Goal: Transaction & Acquisition: Purchase product/service

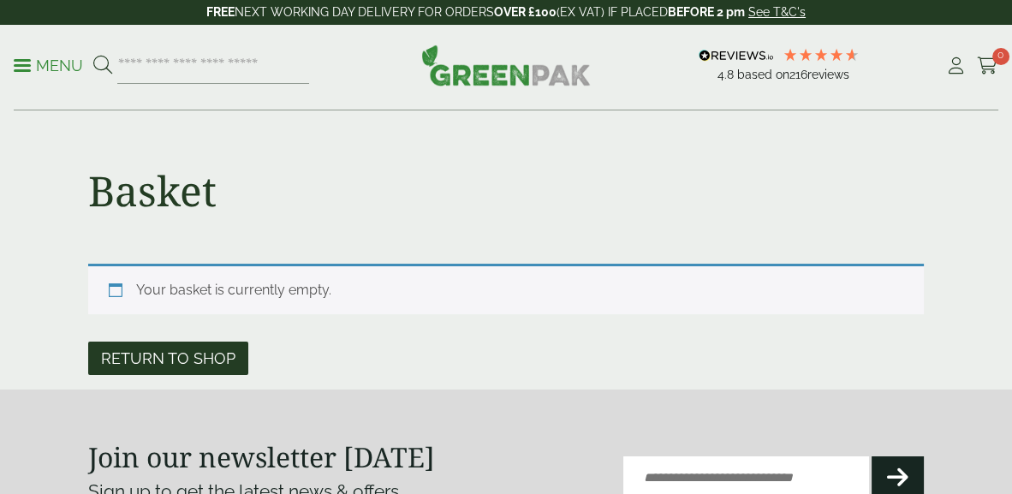
click at [228, 368] on link "Return to shop" at bounding box center [168, 358] width 160 height 33
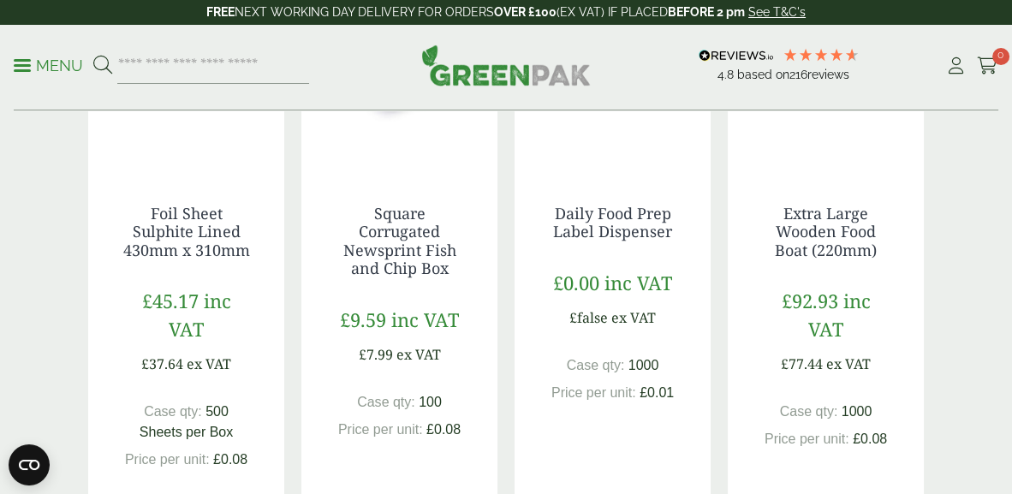
scroll to position [428, 0]
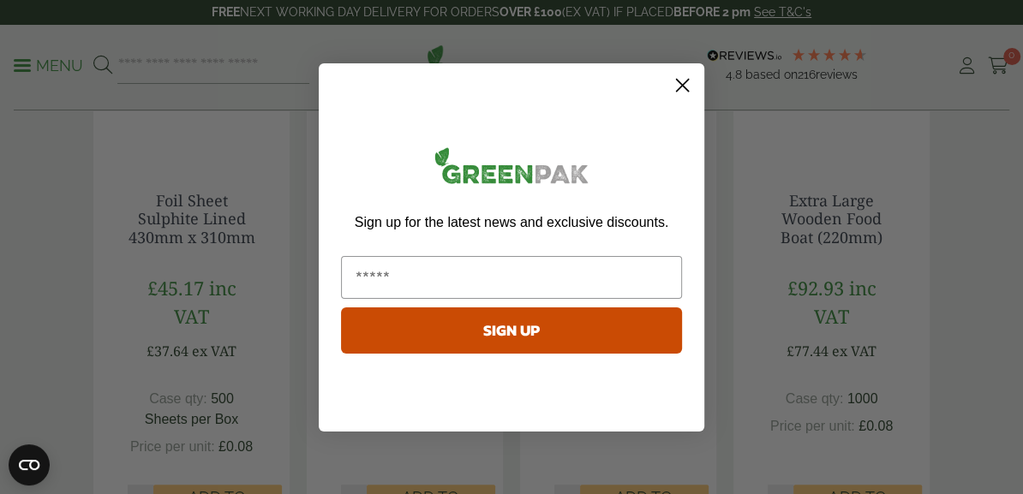
click at [678, 82] on circle "Close dialog" at bounding box center [682, 84] width 28 height 28
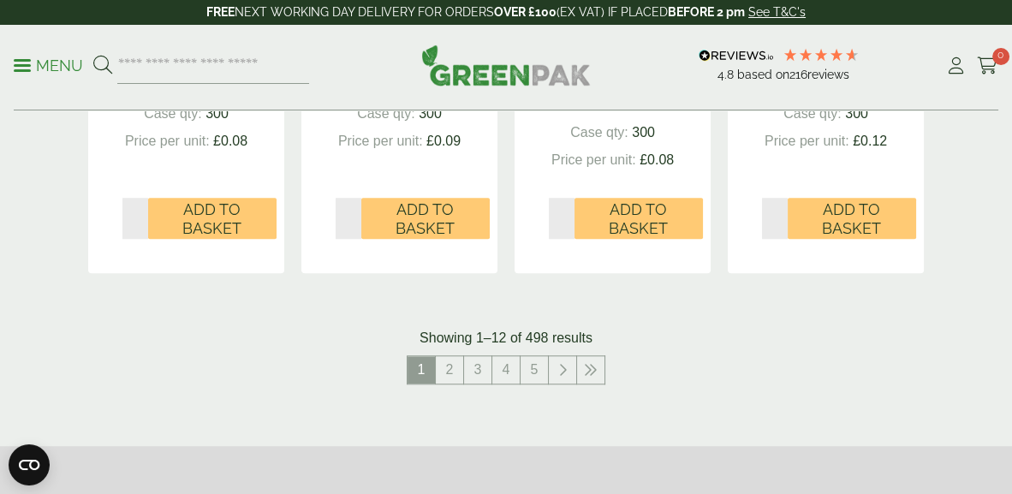
scroll to position [1967, 0]
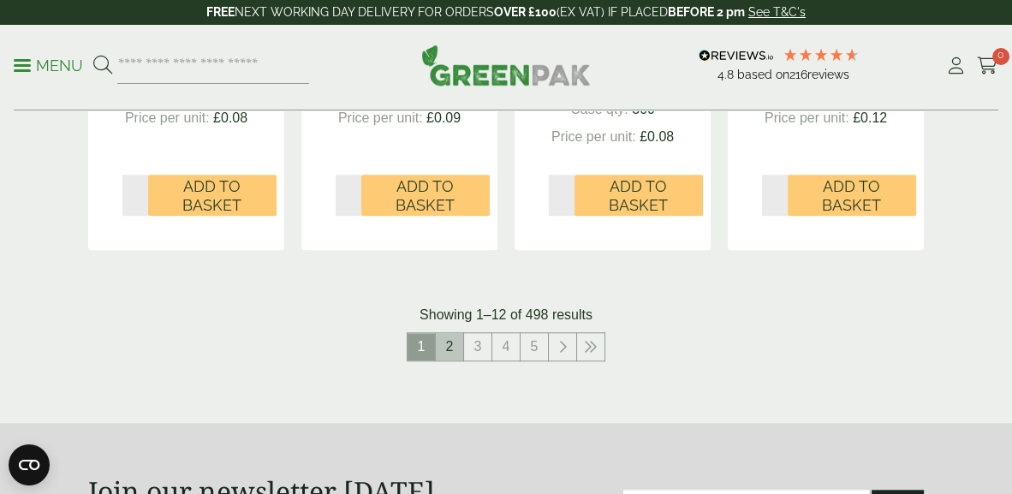
click at [450, 347] on link "2" at bounding box center [449, 346] width 27 height 27
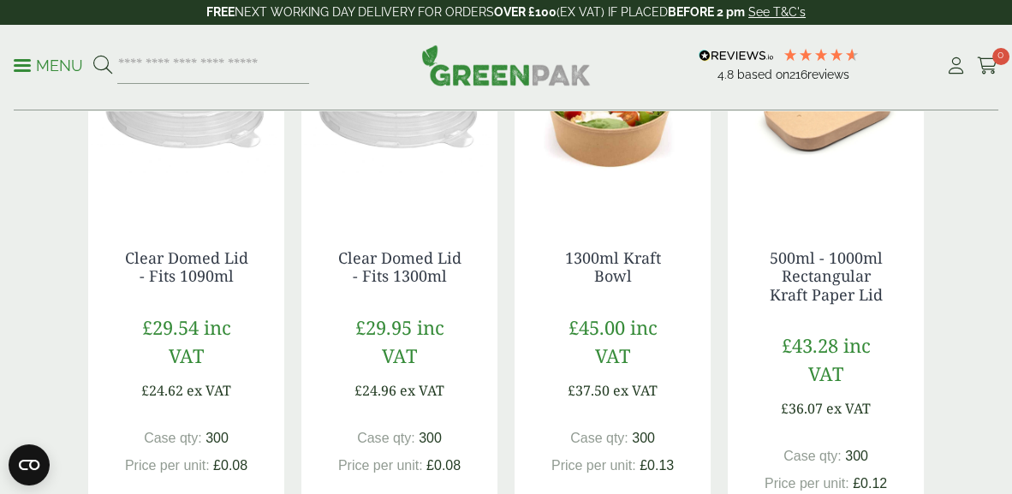
scroll to position [401, 0]
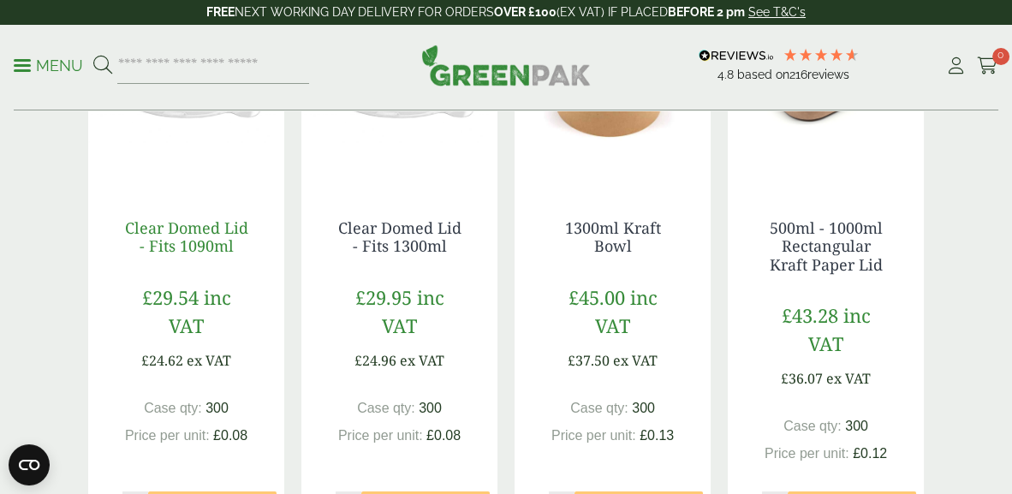
click at [176, 234] on link "Clear Domed Lid - Fits 1090ml" at bounding box center [186, 237] width 123 height 39
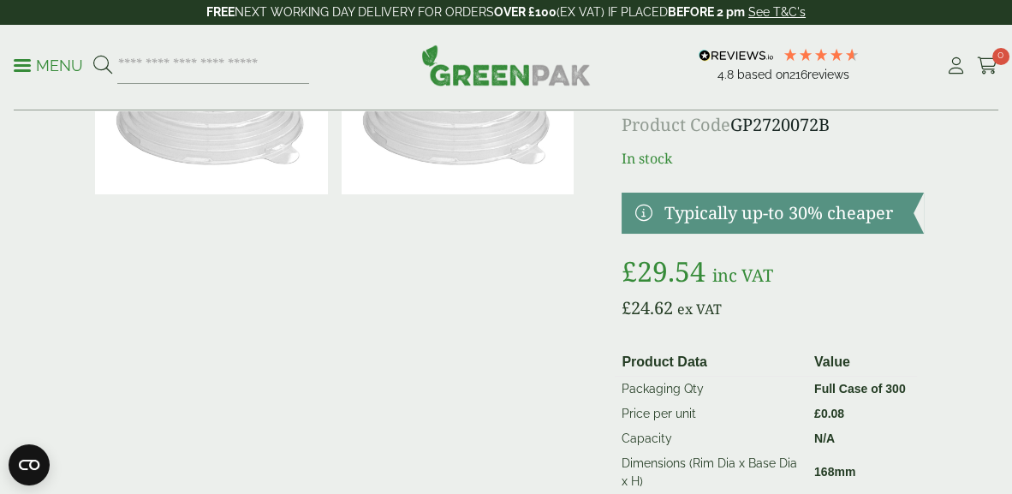
scroll to position [200, 0]
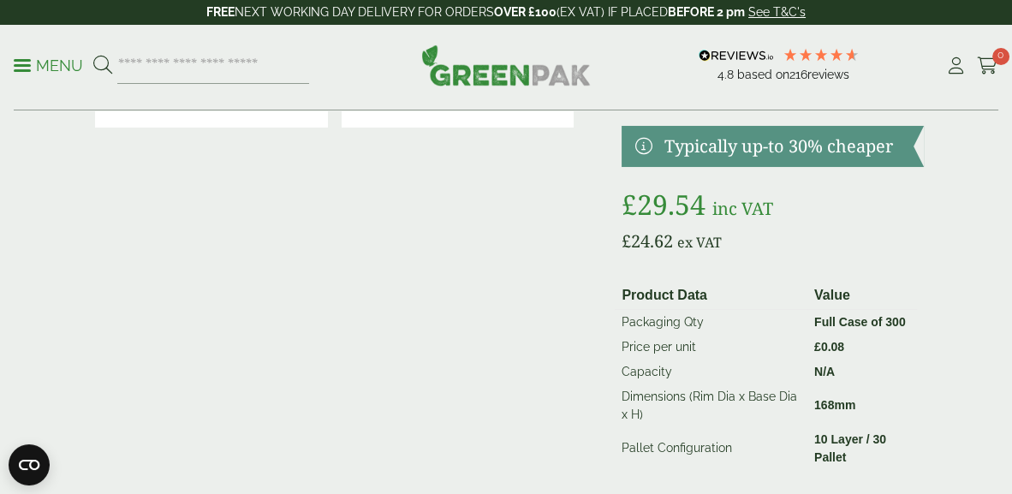
click at [738, 282] on div at bounding box center [773, 282] width 302 height 0
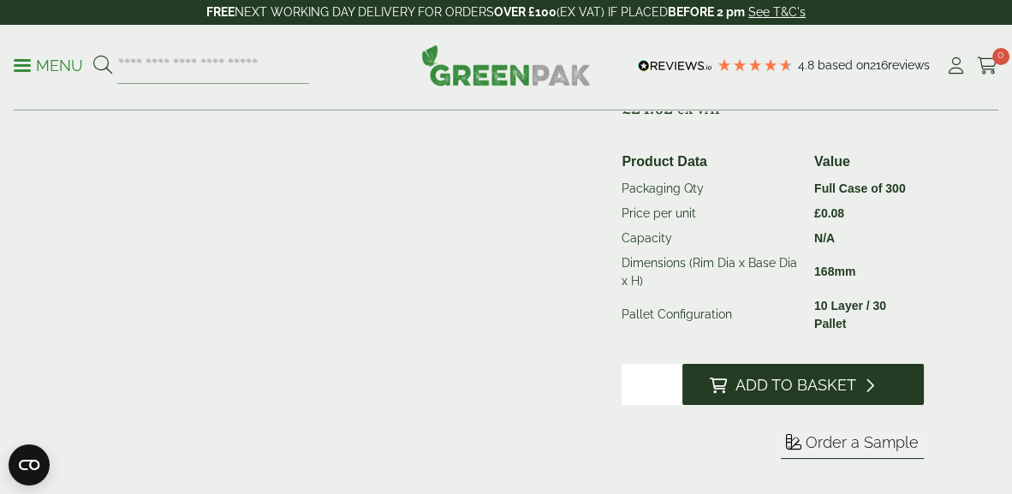
click at [780, 398] on button "Add to Basket" at bounding box center [804, 384] width 242 height 41
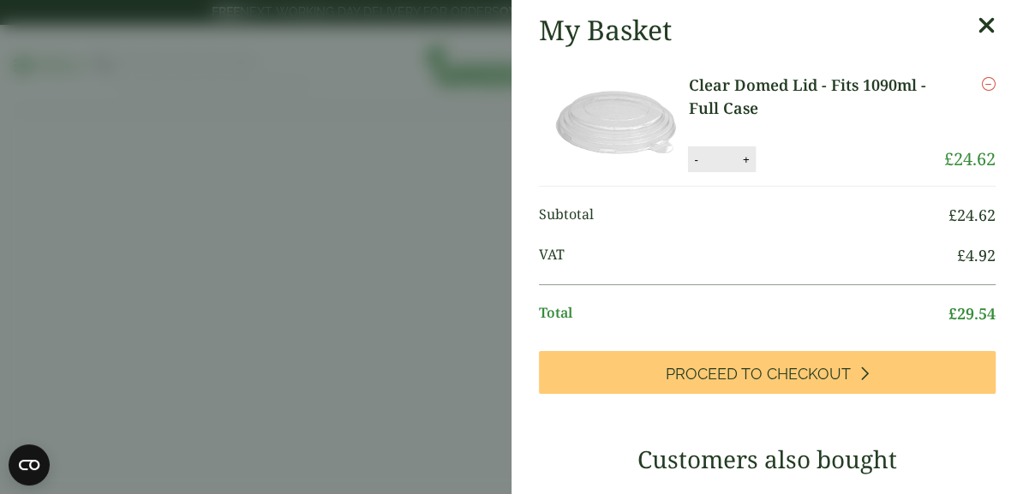
click at [977, 26] on icon at bounding box center [986, 26] width 18 height 24
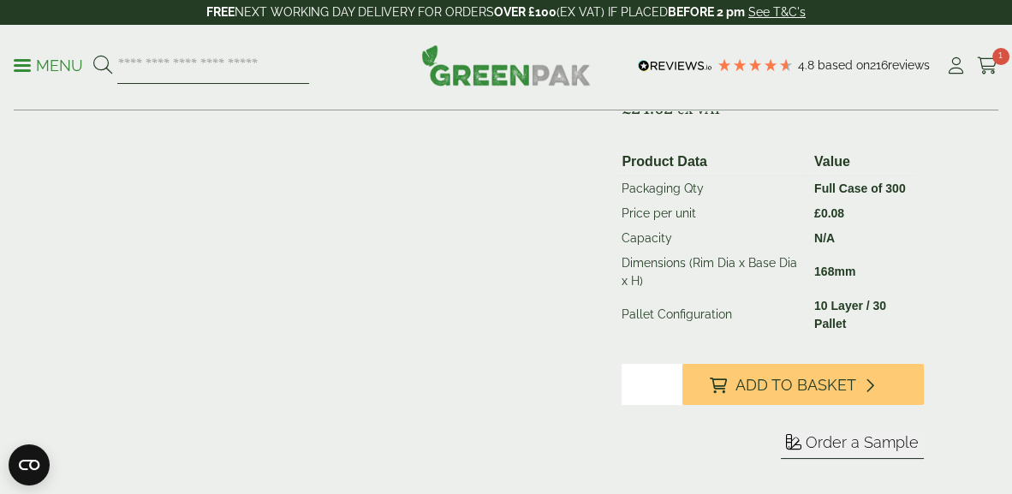
click at [122, 75] on input "search" at bounding box center [213, 66] width 192 height 36
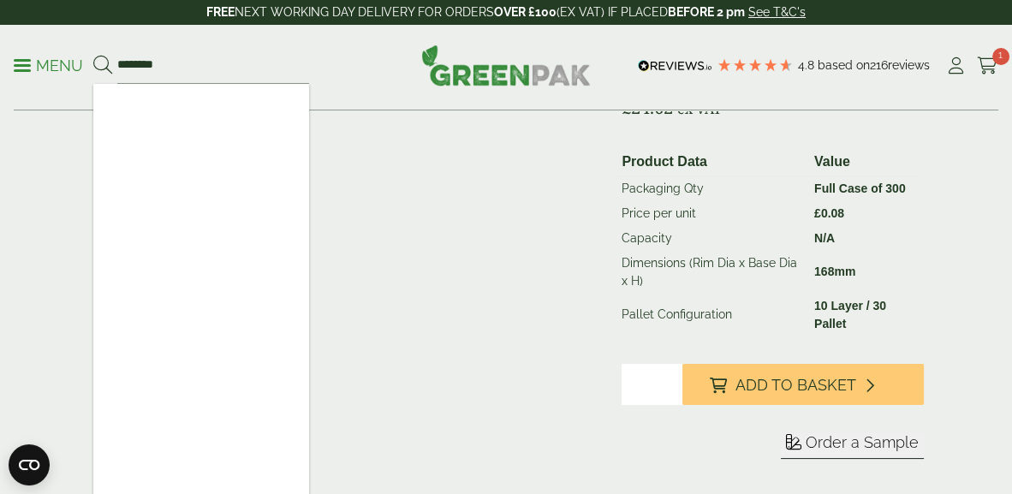
click at [391, 207] on div at bounding box center [334, 166] width 493 height 668
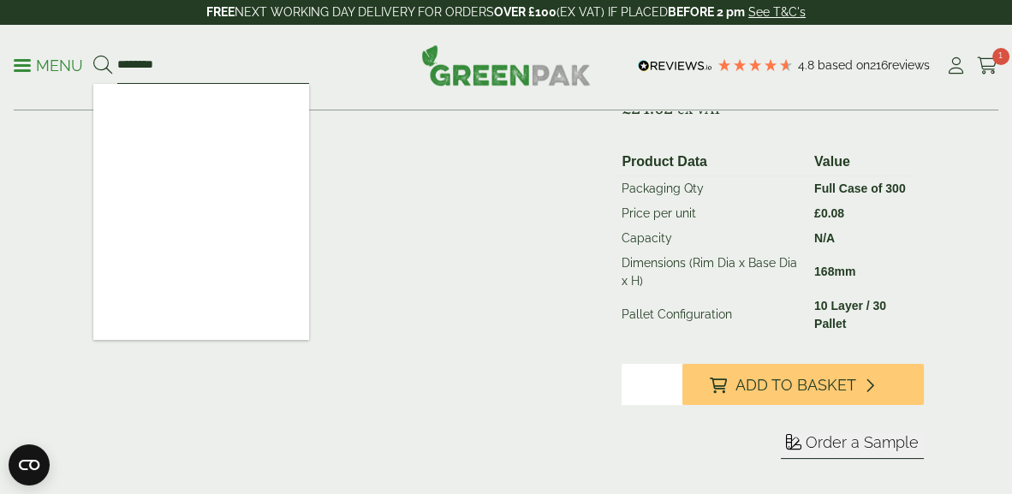
click at [200, 73] on input "********" at bounding box center [213, 66] width 192 height 36
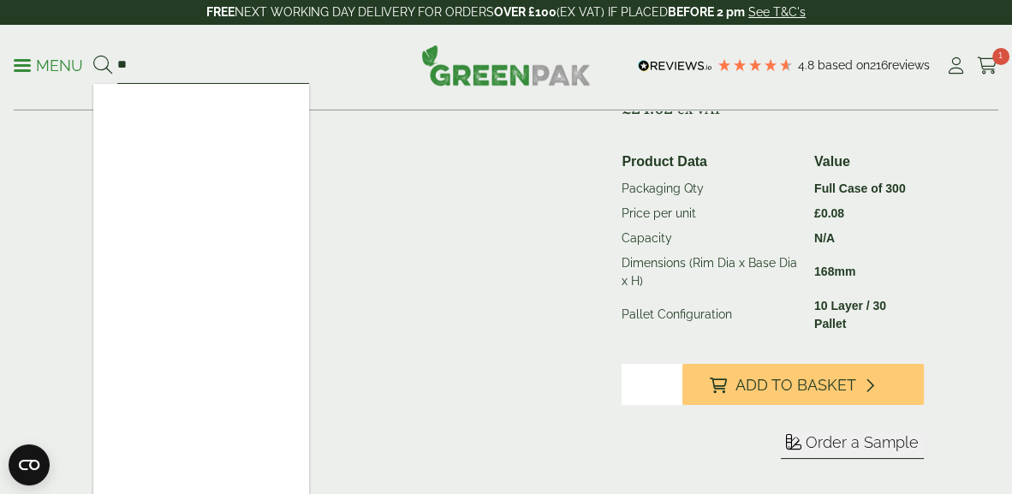
type input "*"
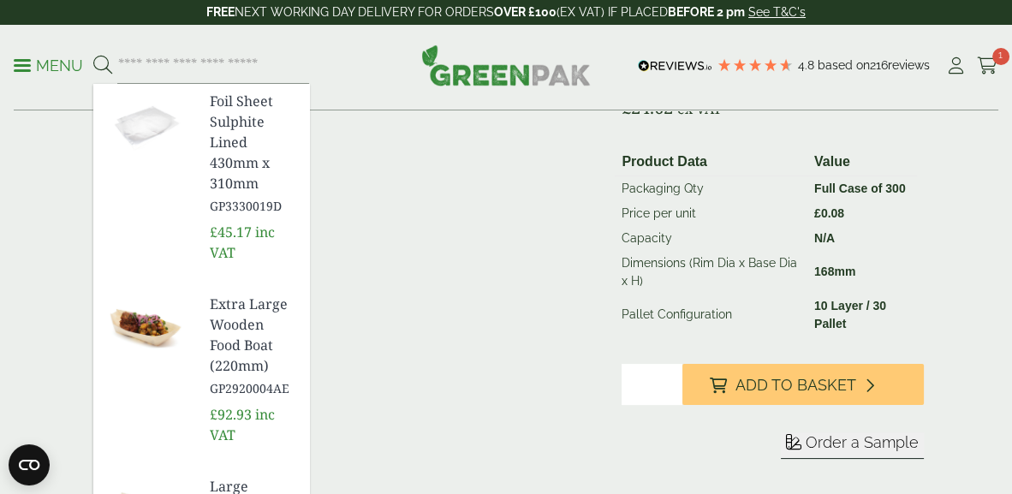
click at [28, 65] on span at bounding box center [22, 65] width 17 height 3
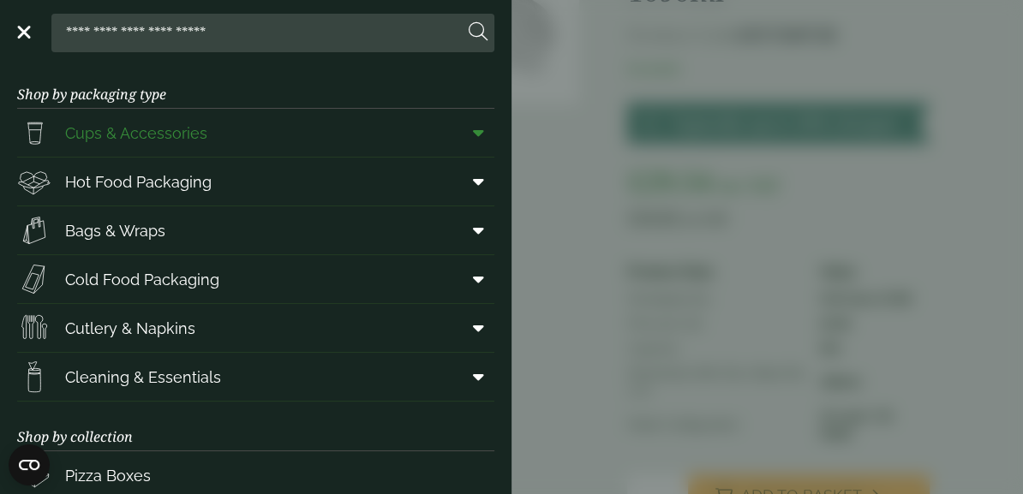
click at [99, 135] on span "Cups & Accessories" at bounding box center [136, 133] width 142 height 23
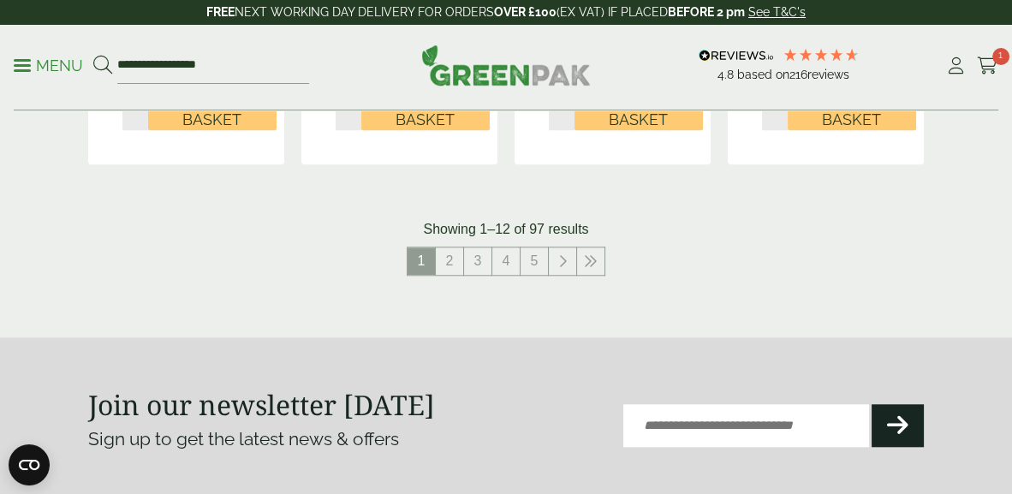
scroll to position [2141, 0]
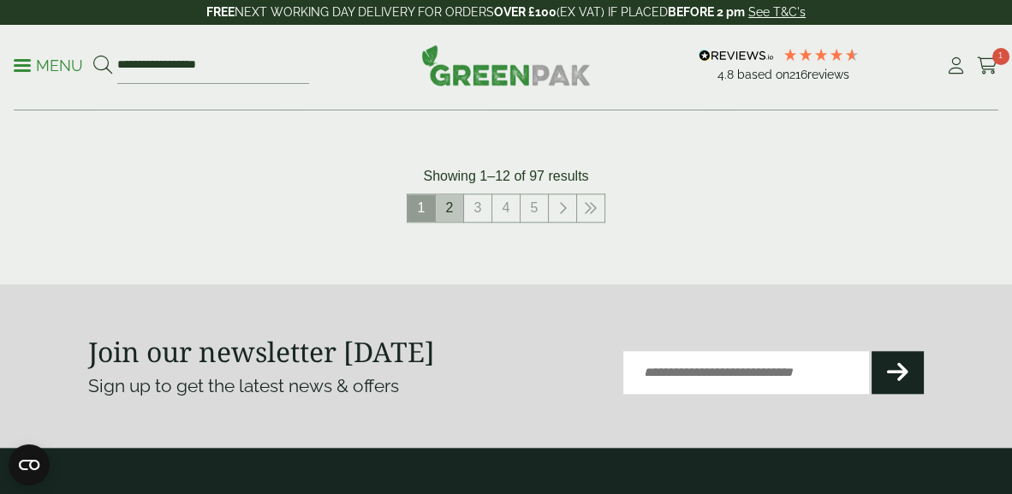
click at [445, 207] on link "2" at bounding box center [449, 207] width 27 height 27
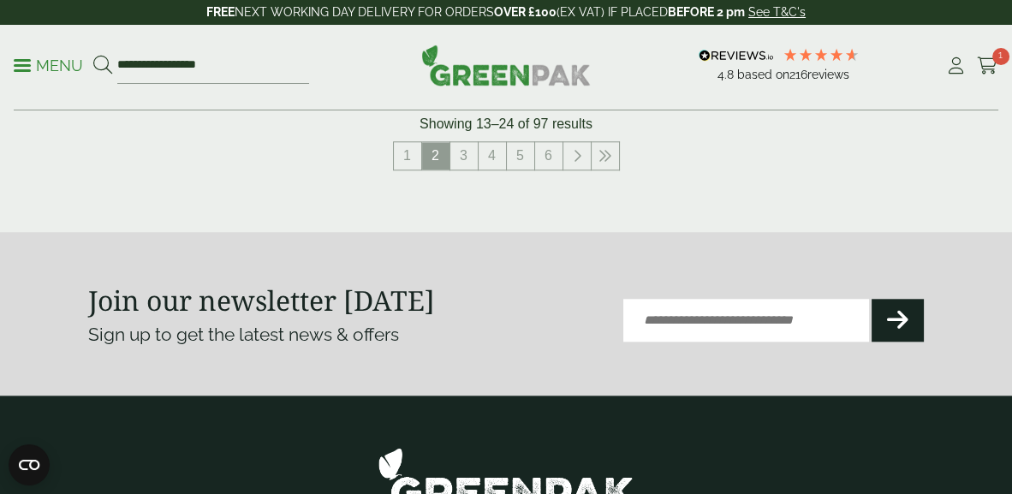
scroll to position [2074, 0]
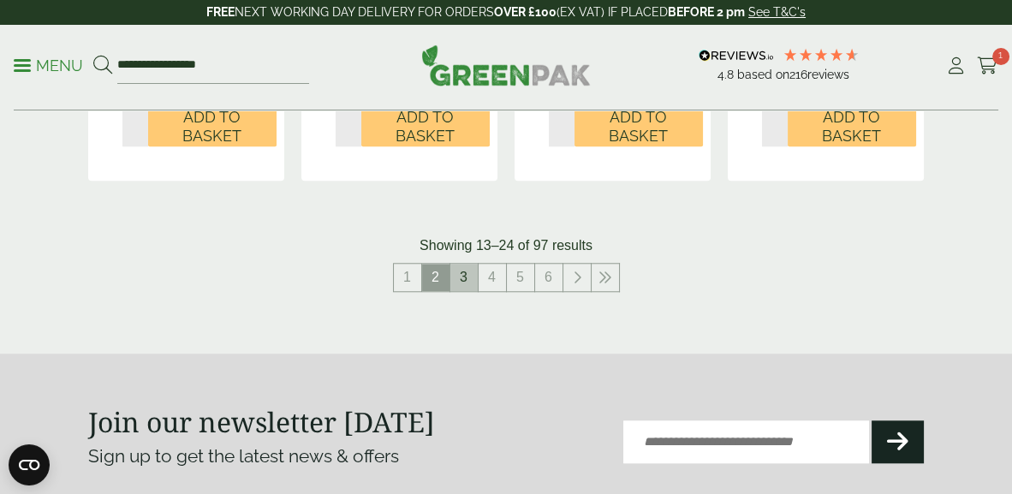
click at [462, 278] on link "3" at bounding box center [464, 277] width 27 height 27
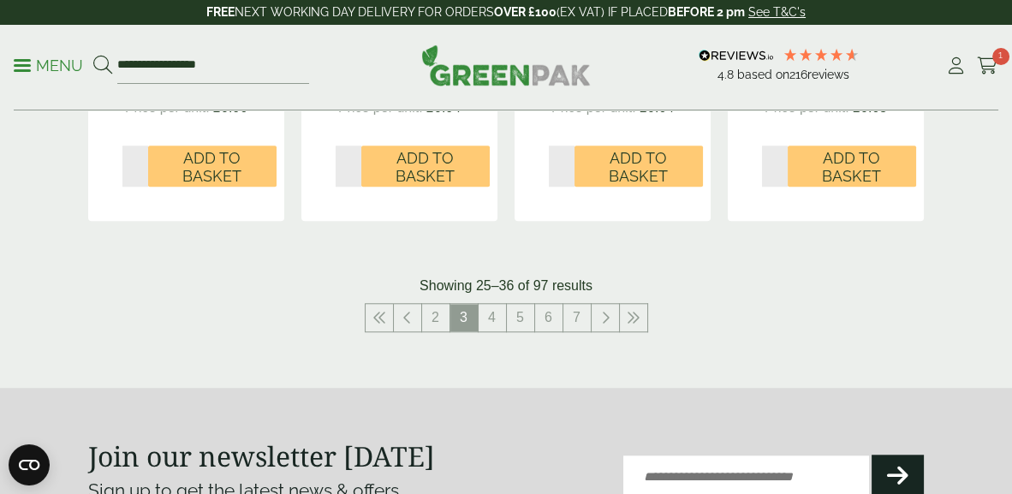
scroll to position [2074, 0]
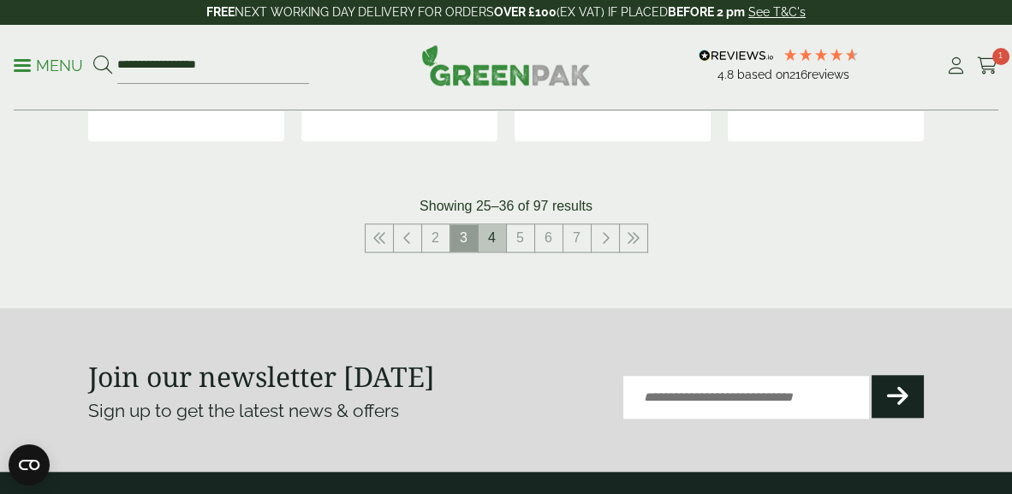
click at [487, 235] on link "4" at bounding box center [492, 237] width 27 height 27
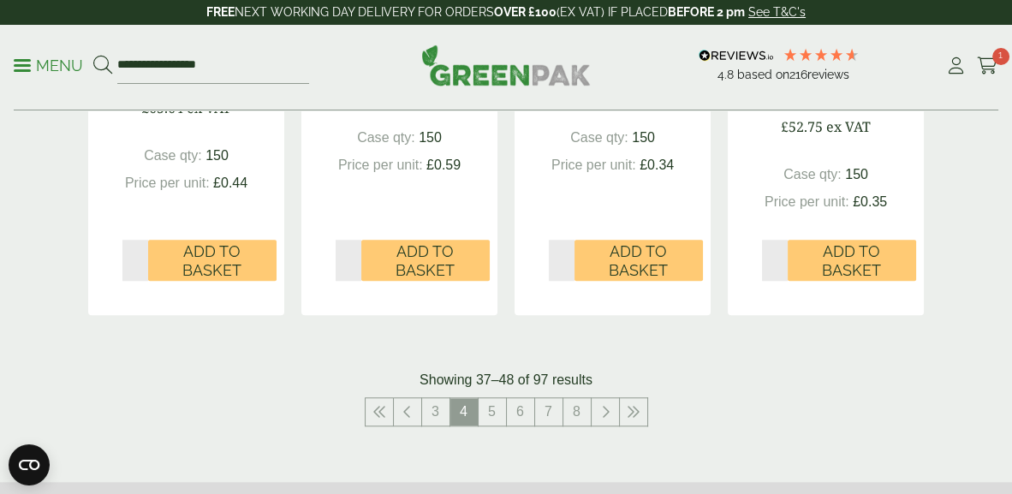
scroll to position [2208, 0]
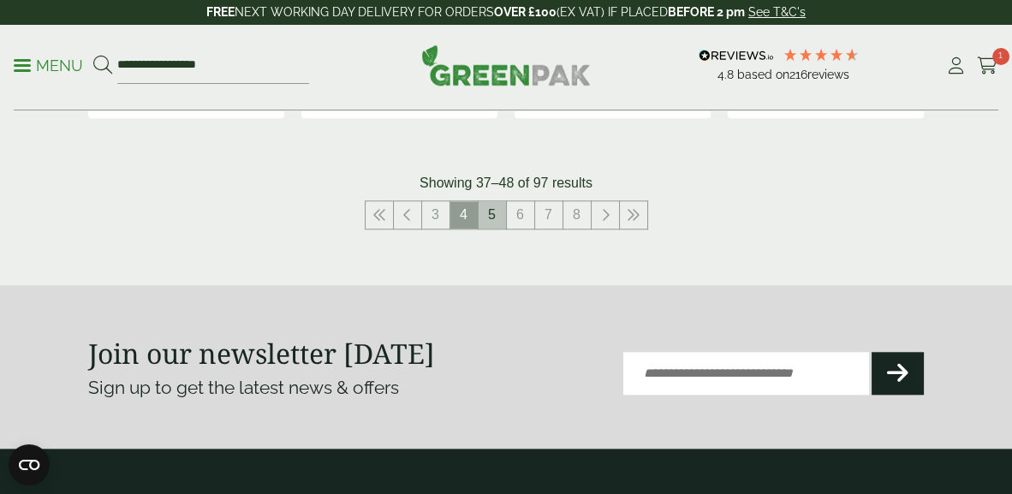
click at [495, 201] on link "5" at bounding box center [492, 214] width 27 height 27
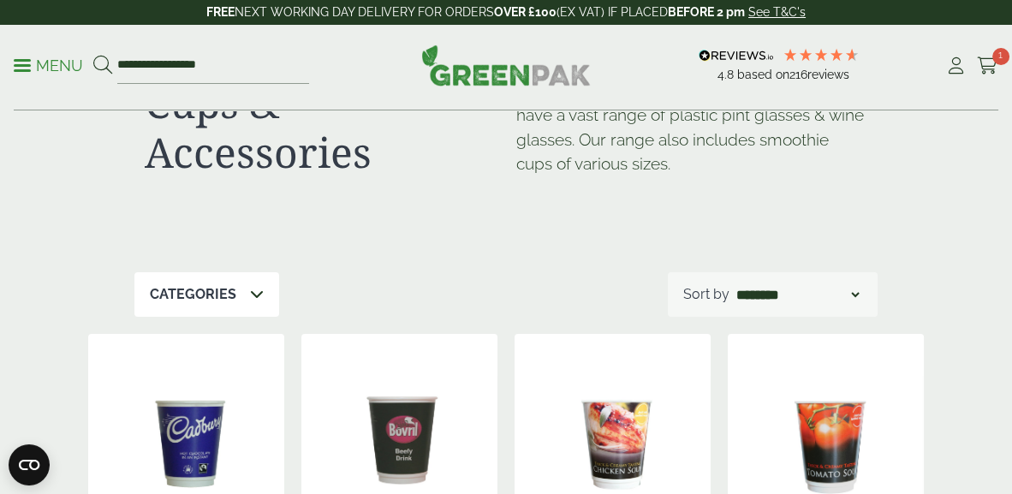
scroll to position [67, 0]
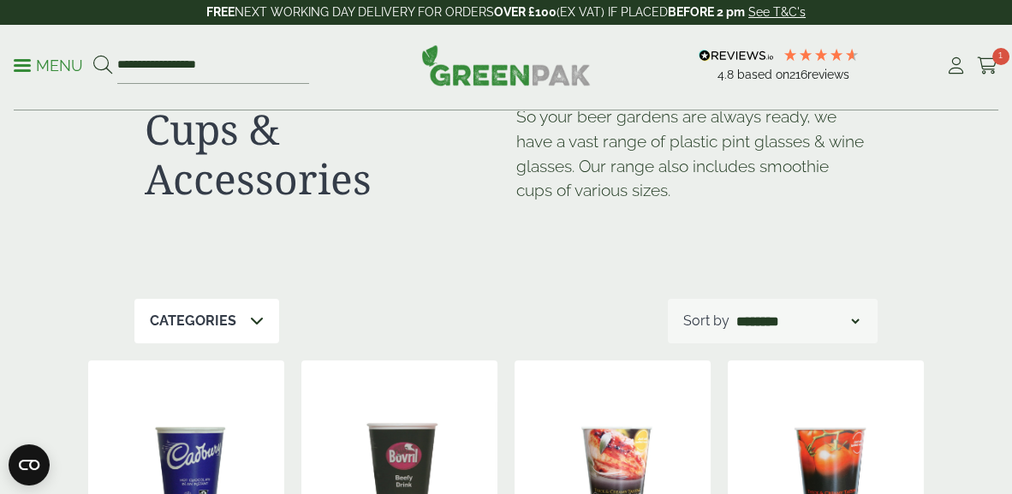
click at [250, 325] on icon at bounding box center [257, 321] width 14 height 14
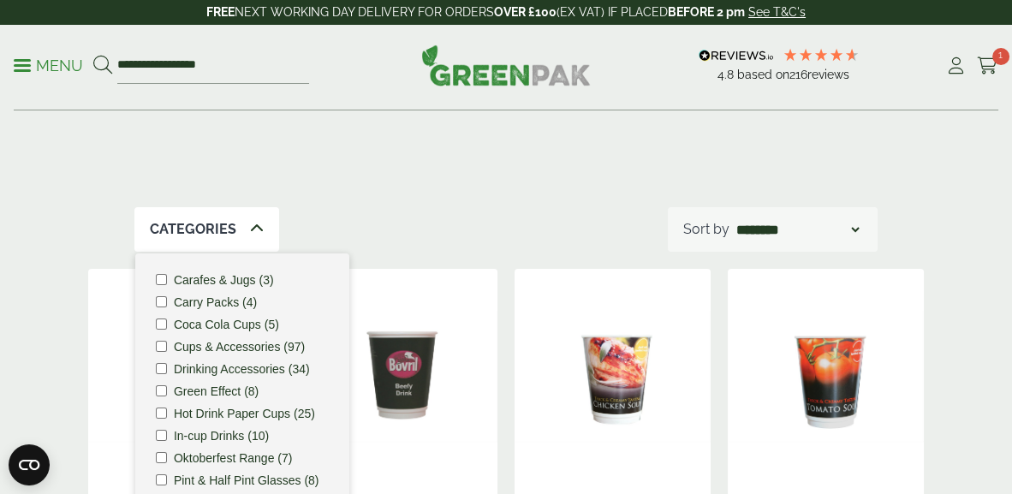
scroll to position [200, 0]
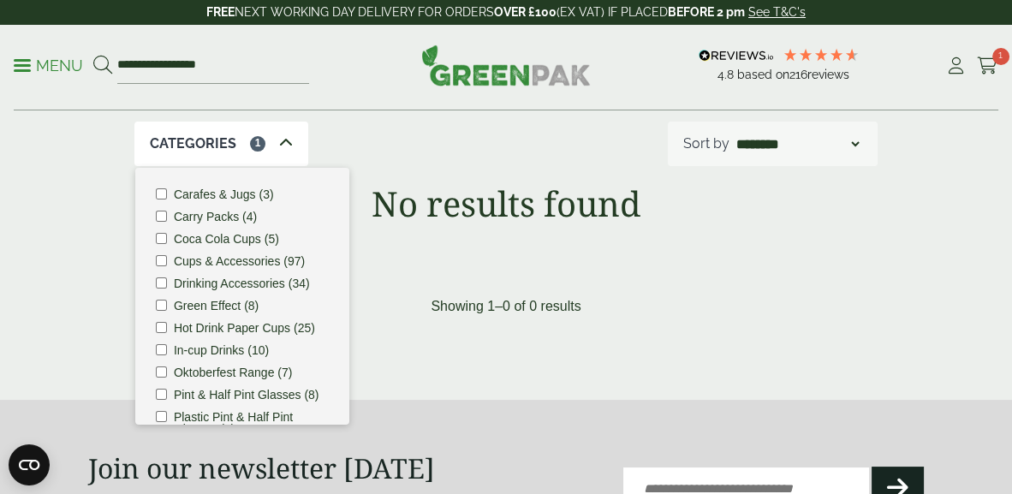
scroll to position [267, 0]
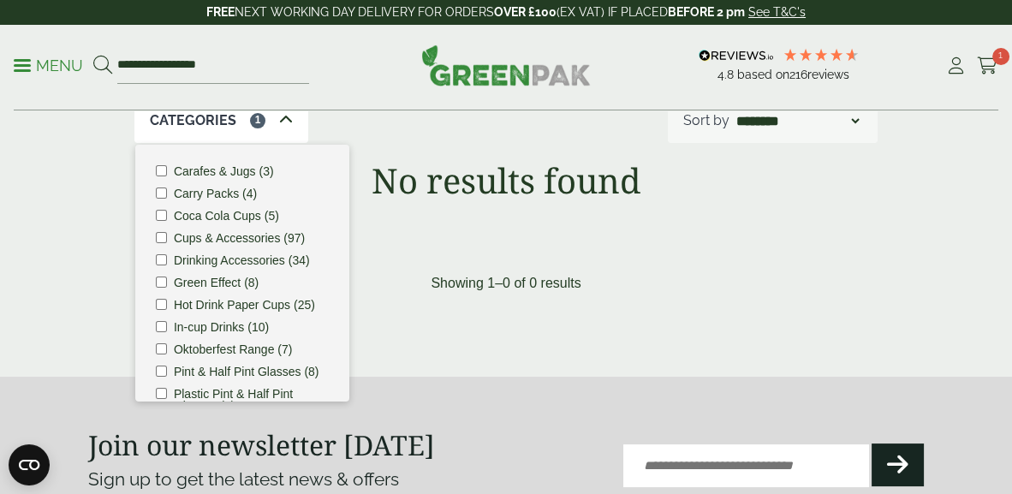
click at [215, 235] on label "Cups & Accessories (97)" at bounding box center [239, 238] width 131 height 12
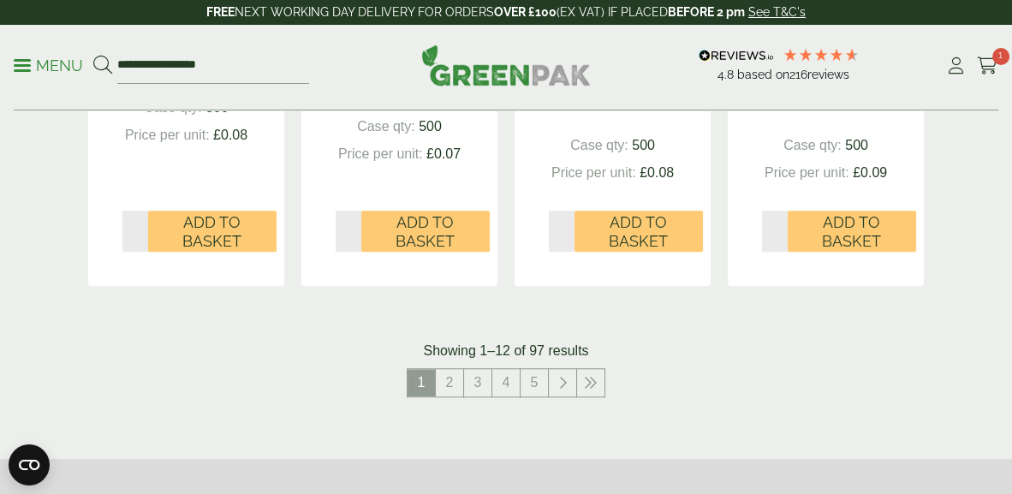
scroll to position [2074, 0]
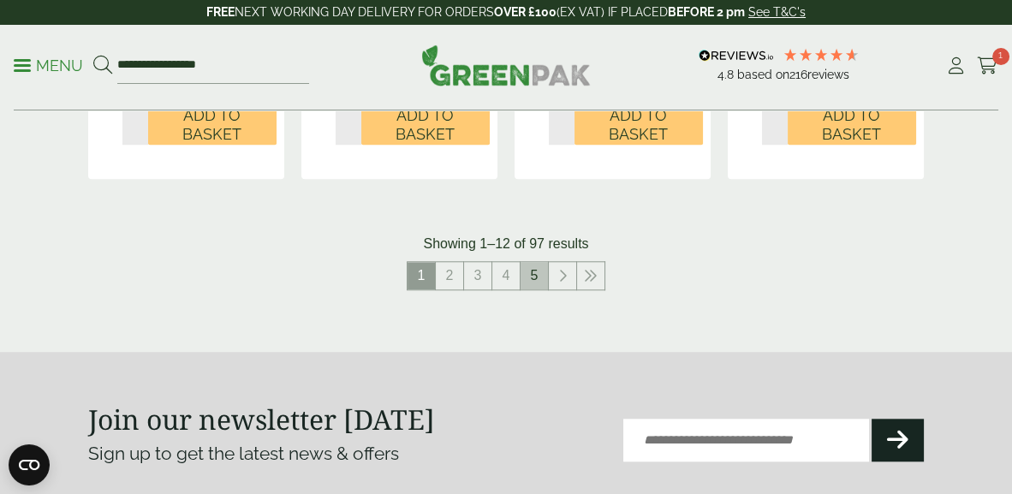
click at [527, 272] on link "5" at bounding box center [534, 275] width 27 height 27
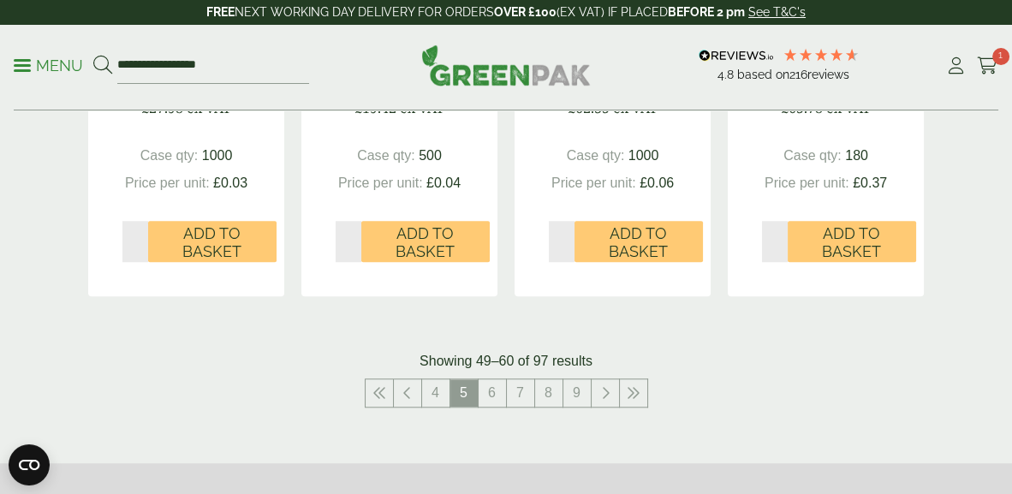
scroll to position [2007, 0]
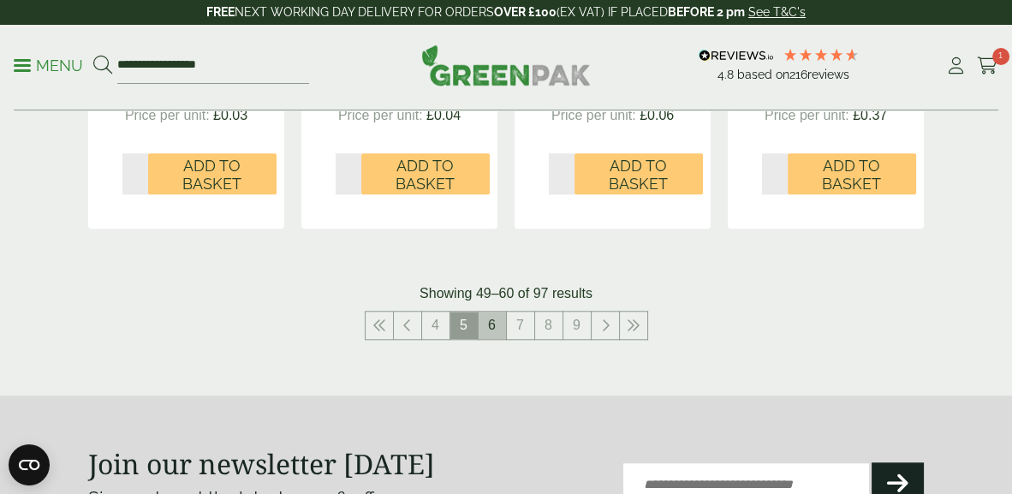
click at [489, 325] on link "6" at bounding box center [492, 325] width 27 height 27
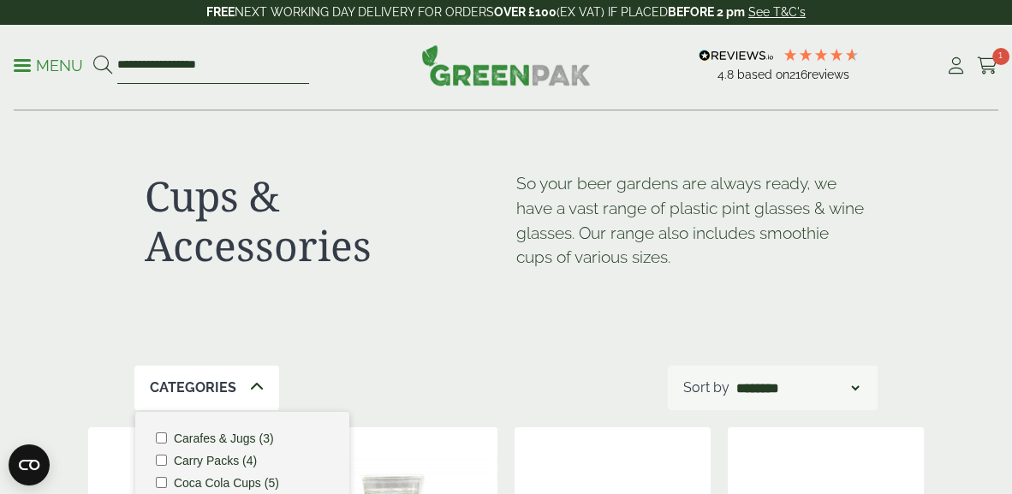
click at [132, 71] on input "**********" at bounding box center [213, 66] width 192 height 36
drag, startPoint x: 223, startPoint y: 68, endPoint x: 129, endPoint y: 59, distance: 93.8
click at [108, 66] on form "**********" at bounding box center [201, 66] width 216 height 36
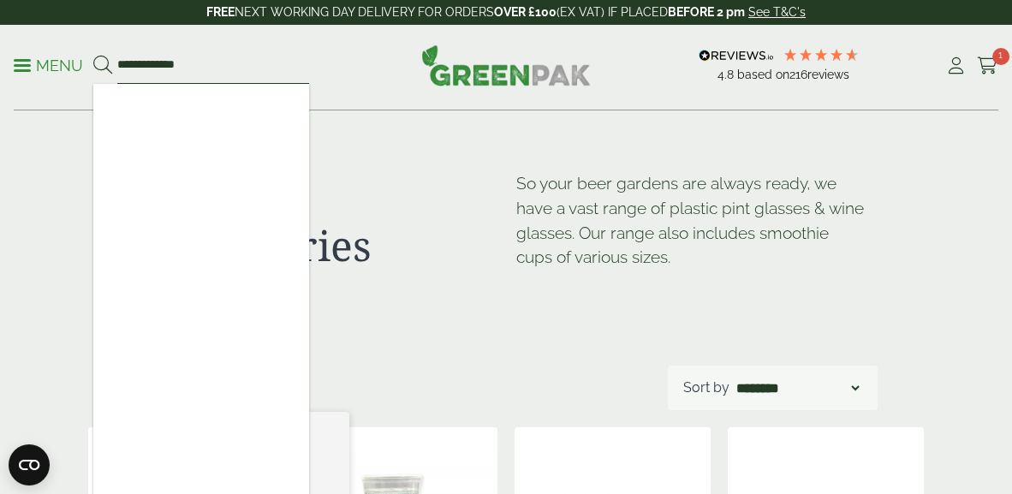
type input "**********"
click at [93, 55] on button at bounding box center [102, 66] width 19 height 22
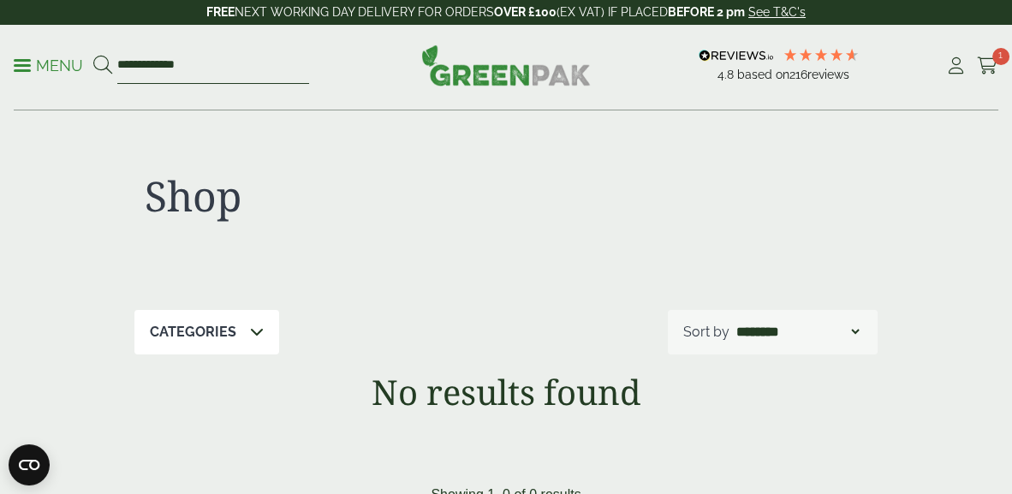
drag, startPoint x: 190, startPoint y: 66, endPoint x: 106, endPoint y: 64, distance: 84.0
click at [106, 64] on form "**********" at bounding box center [201, 66] width 216 height 36
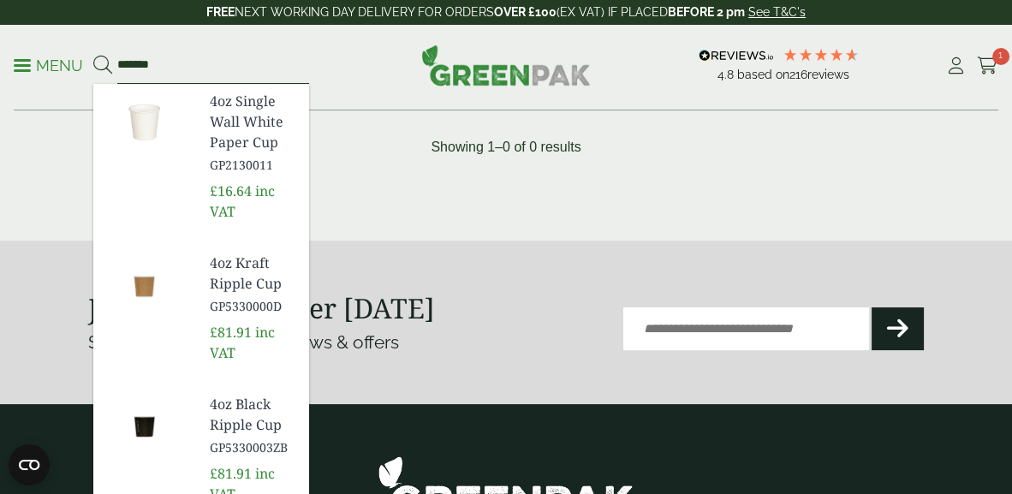
scroll to position [267, 0]
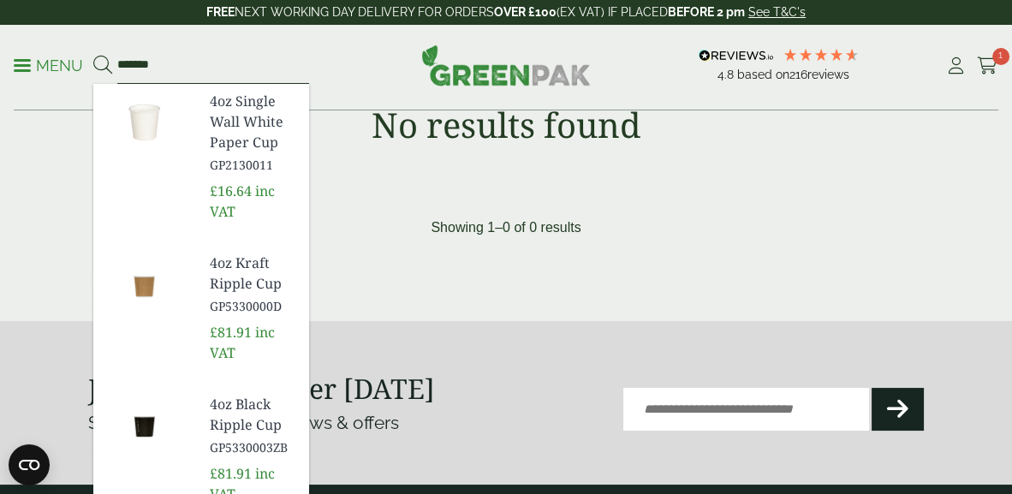
click at [189, 75] on input "*******" at bounding box center [213, 66] width 192 height 36
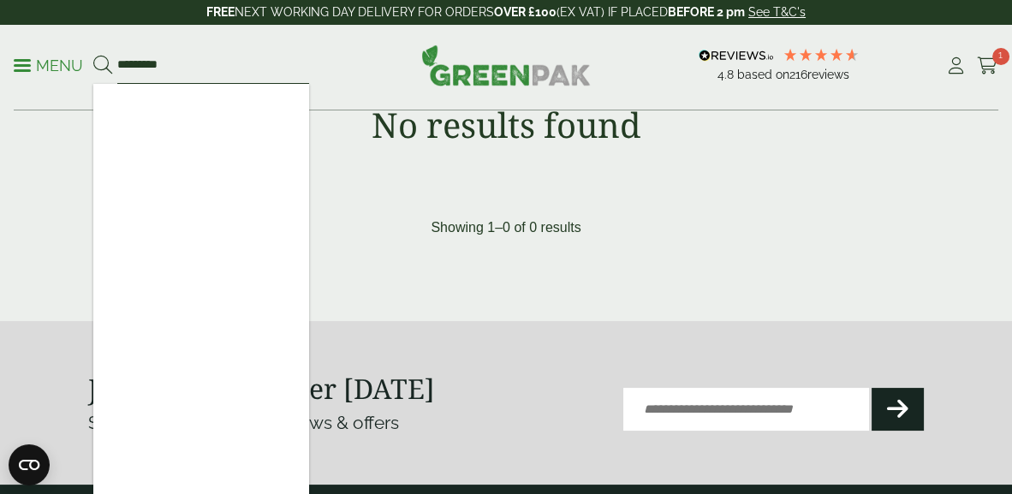
type input "*********"
click at [93, 55] on button at bounding box center [102, 66] width 19 height 22
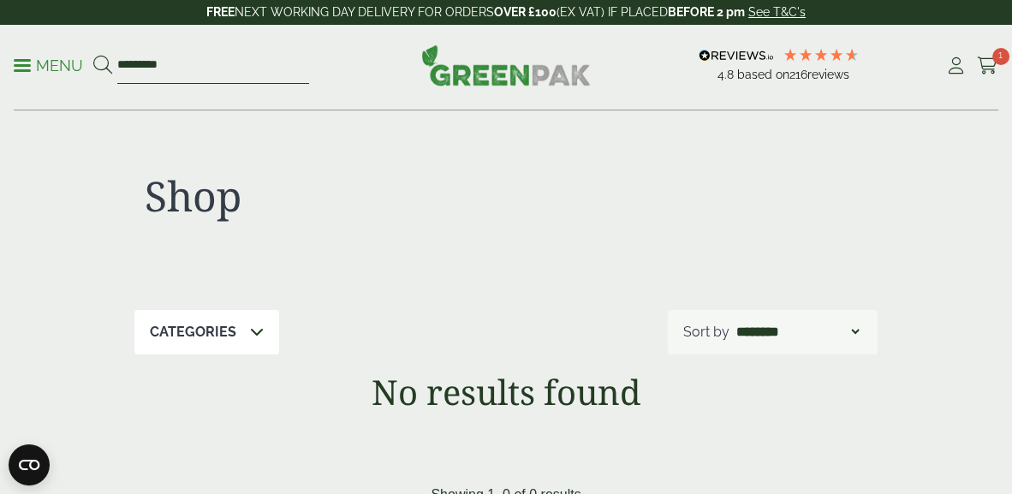
click at [176, 68] on input "*********" at bounding box center [213, 66] width 192 height 36
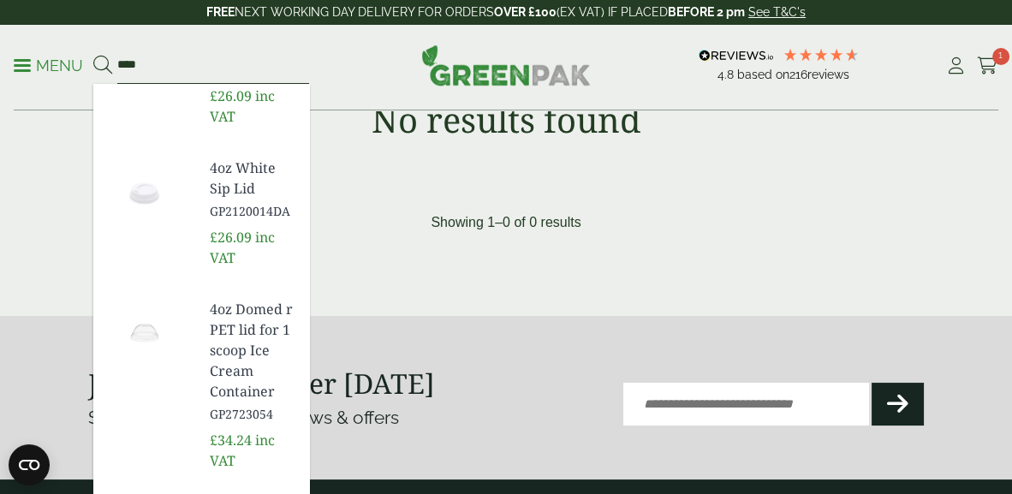
scroll to position [267, 0]
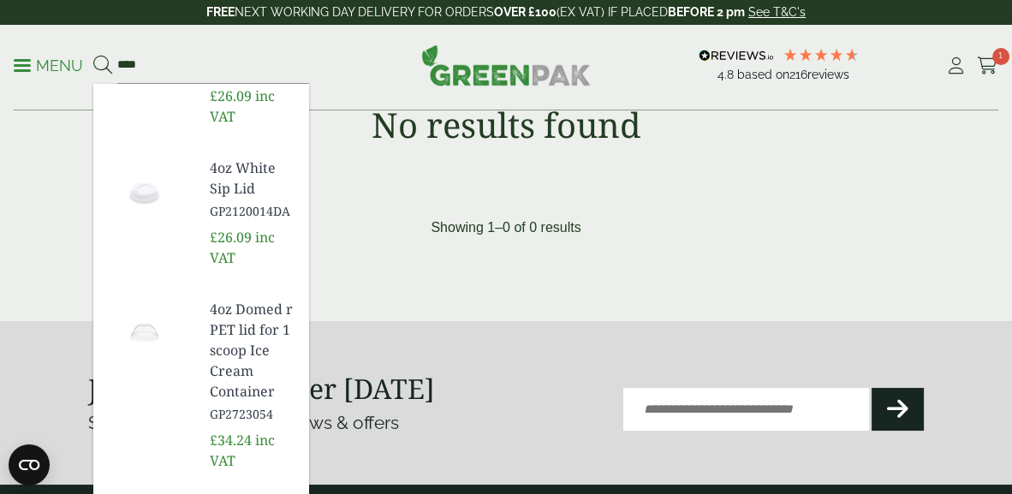
click at [345, 72] on div "Menu *** GP2723050 £45.44" at bounding box center [197, 66] width 367 height 36
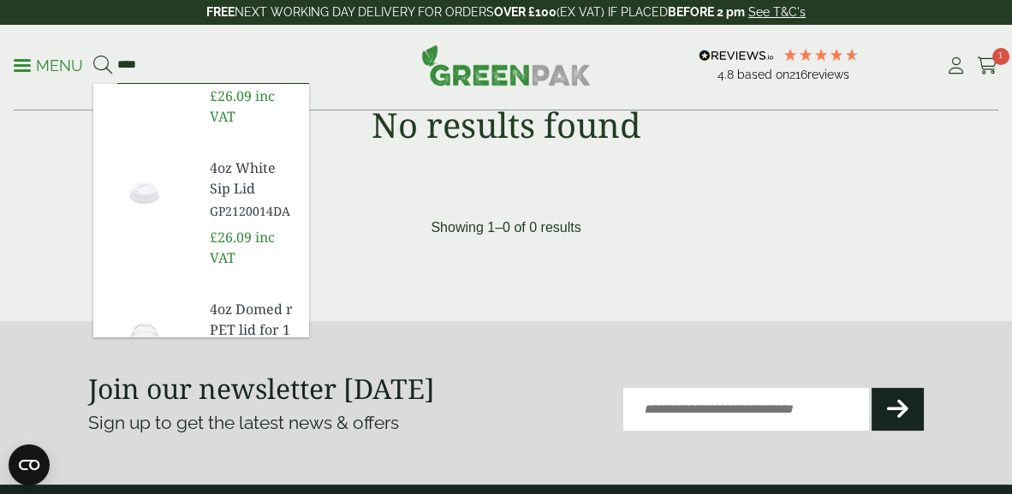
click at [141, 64] on input "***" at bounding box center [213, 66] width 192 height 36
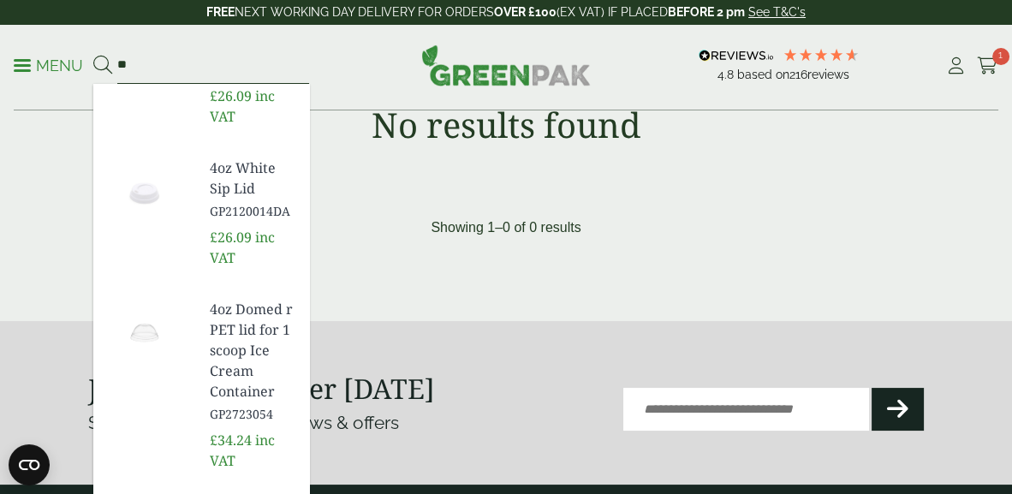
type input "*"
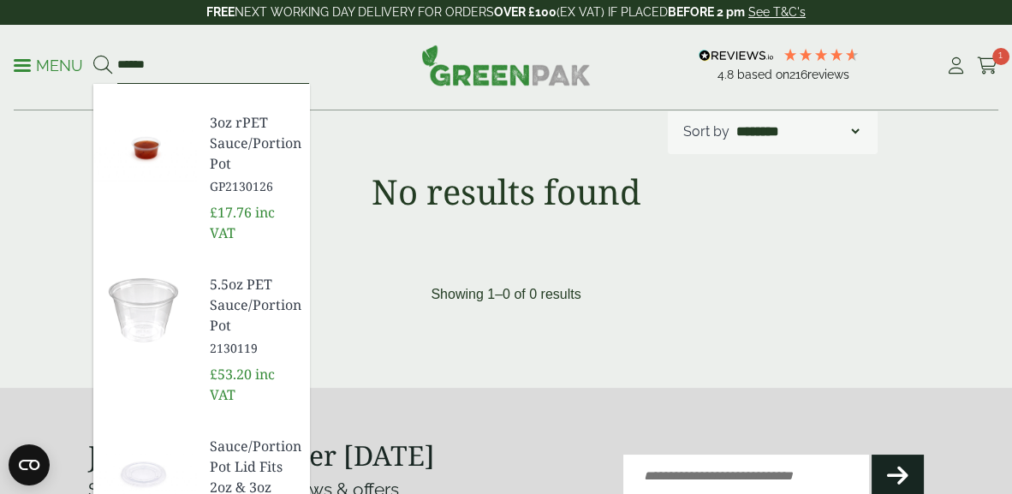
scroll to position [69, 0]
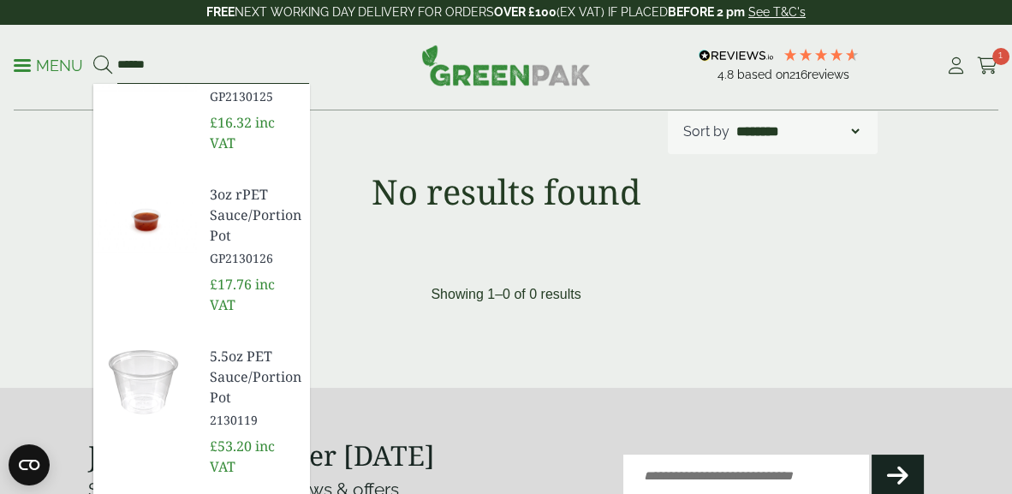
click at [157, 64] on input "*****" at bounding box center [213, 66] width 192 height 36
type input "*"
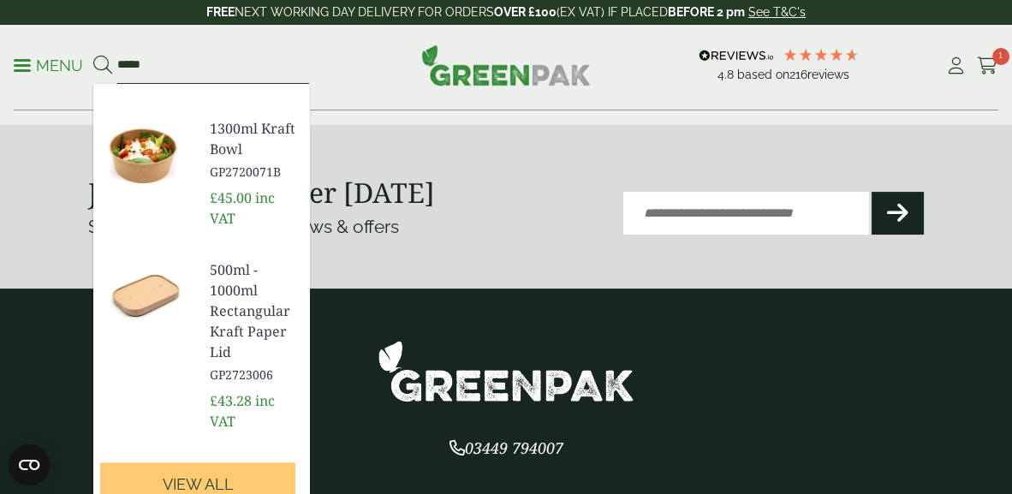
scroll to position [468, 0]
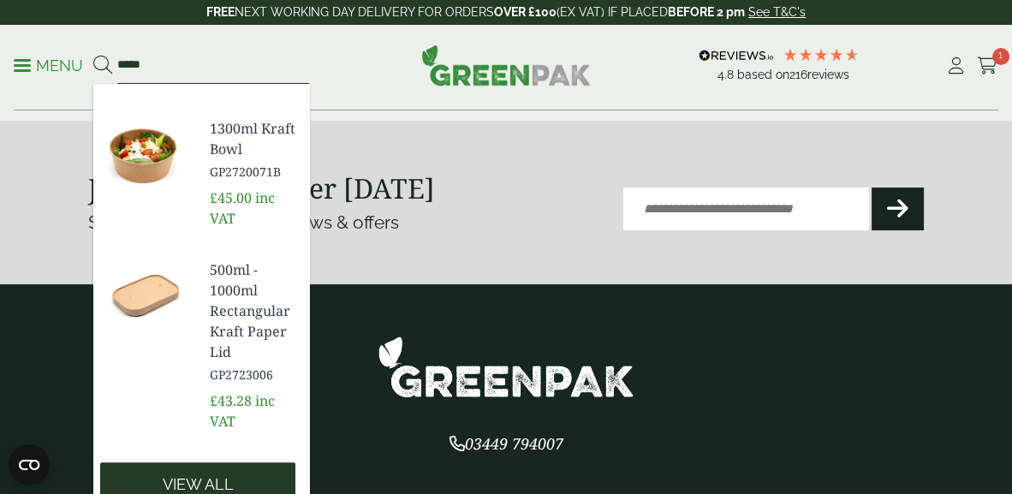
type input "*****"
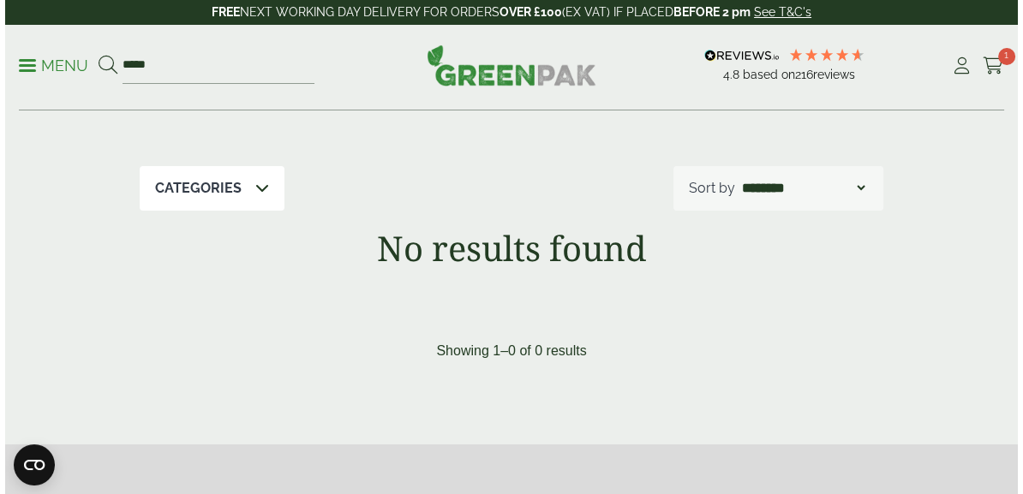
scroll to position [134, 0]
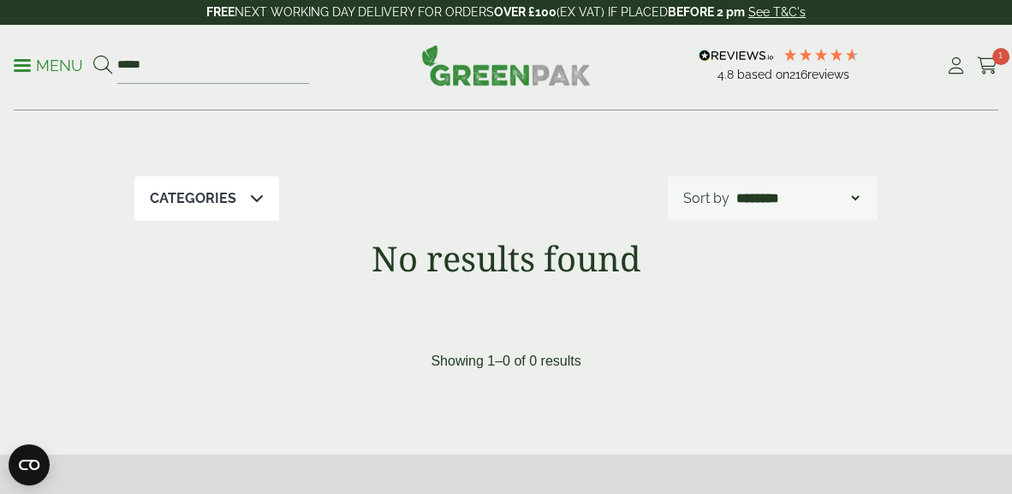
click at [25, 64] on span at bounding box center [22, 65] width 17 height 3
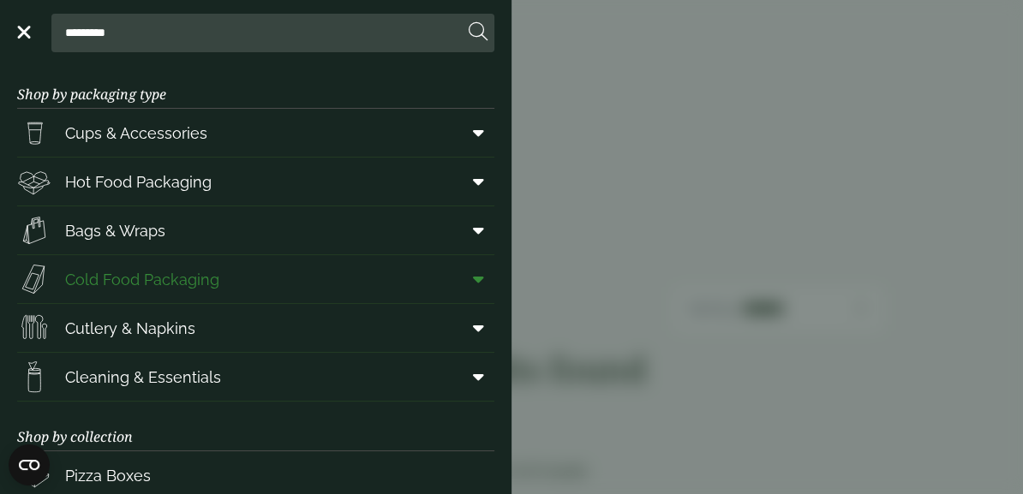
click at [185, 285] on span "Cold Food Packaging" at bounding box center [142, 279] width 154 height 23
click at [134, 178] on span "Hot Food Packaging" at bounding box center [138, 181] width 146 height 23
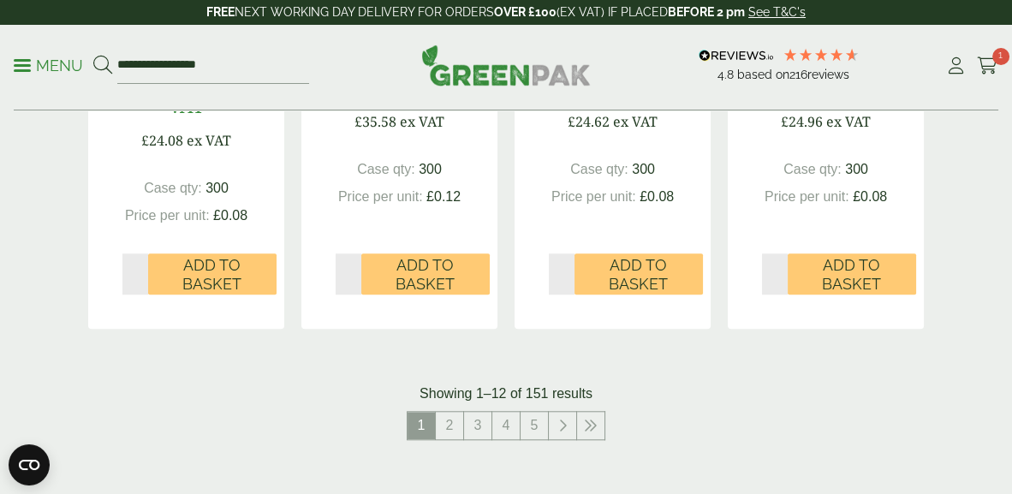
scroll to position [2141, 0]
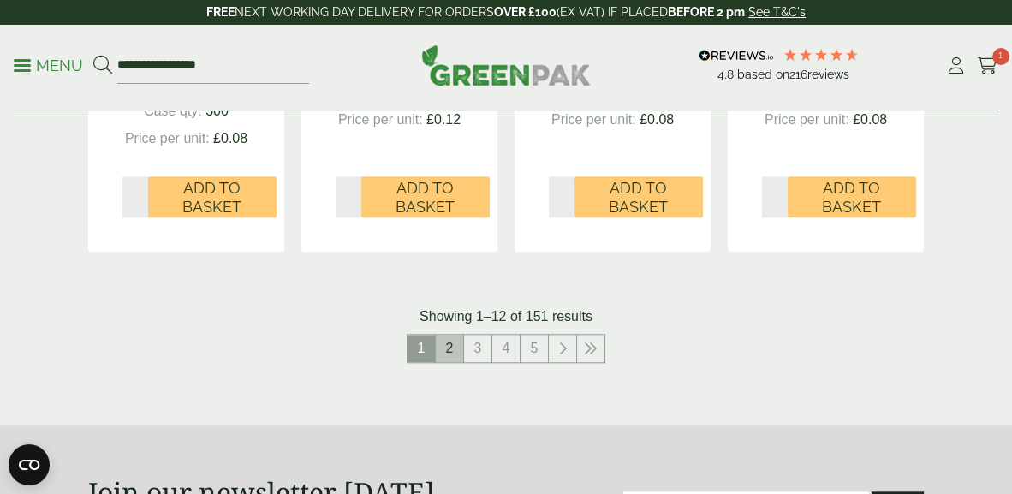
click at [448, 355] on link "2" at bounding box center [449, 348] width 27 height 27
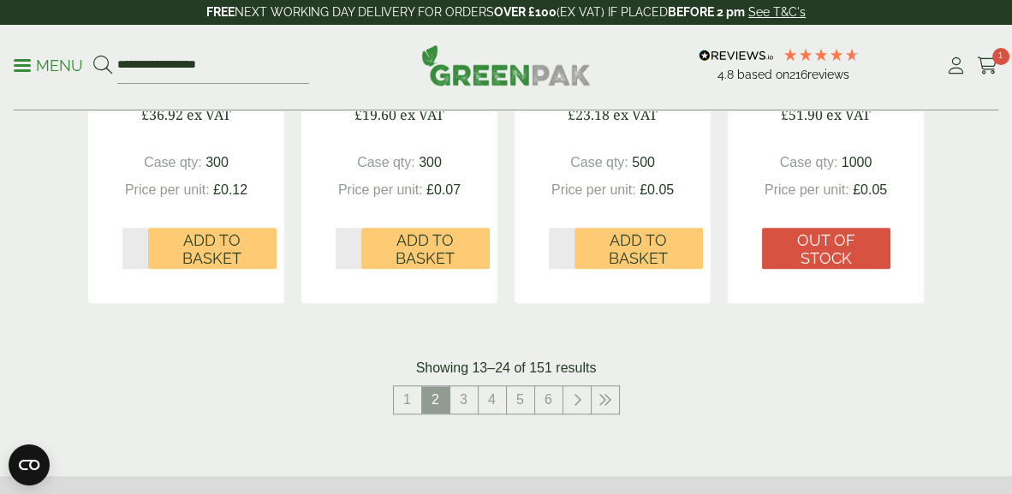
scroll to position [2141, 0]
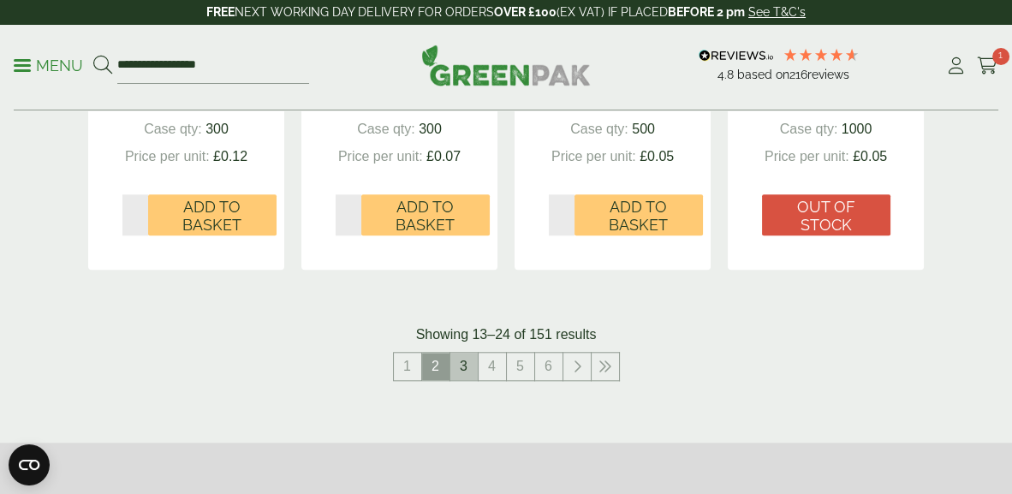
click at [457, 365] on link "3" at bounding box center [464, 366] width 27 height 27
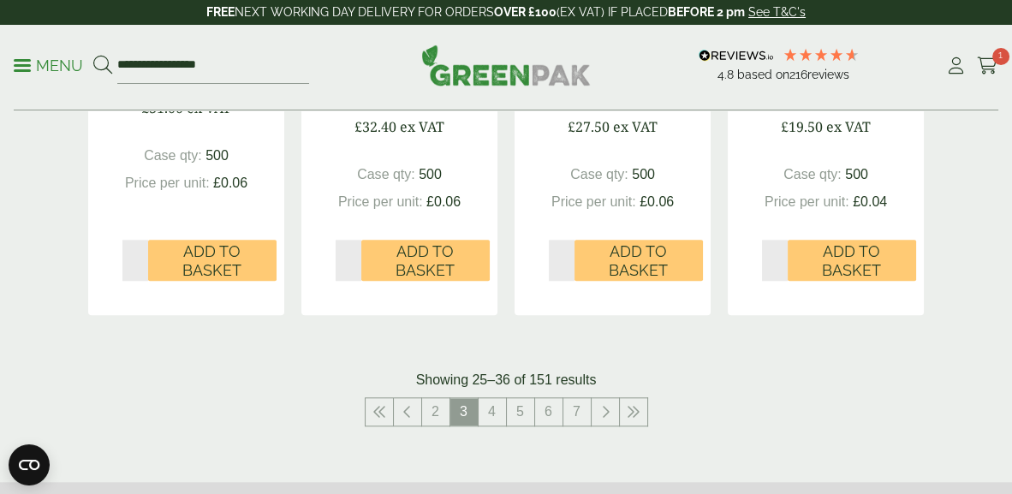
scroll to position [2141, 0]
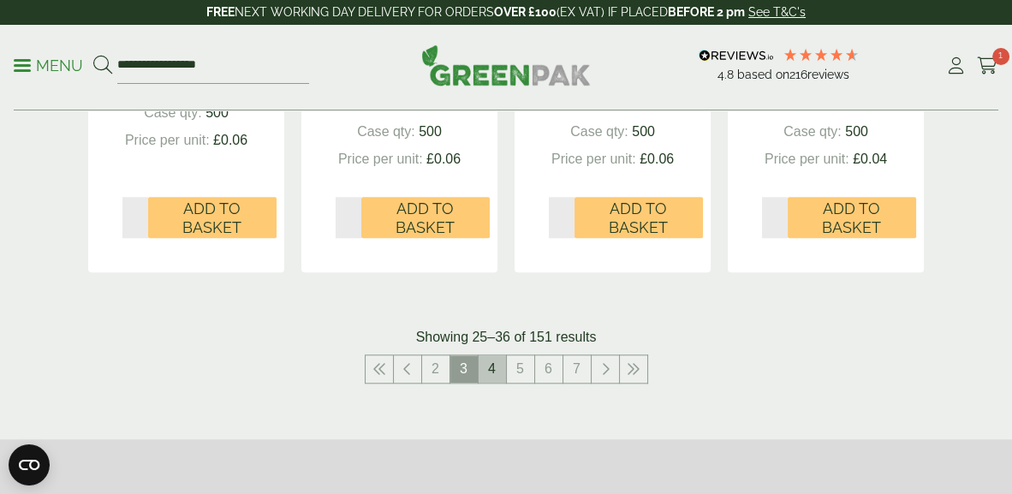
click at [487, 364] on link "4" at bounding box center [492, 368] width 27 height 27
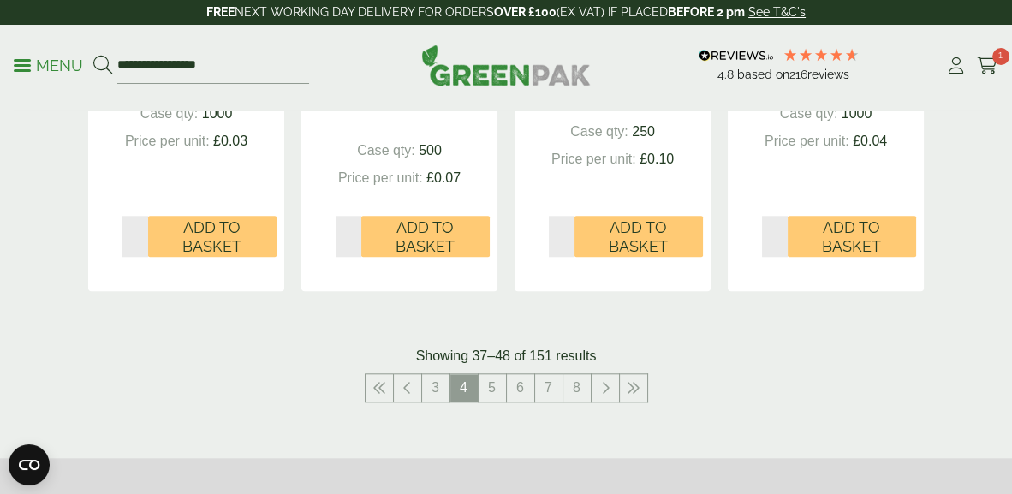
scroll to position [2141, 0]
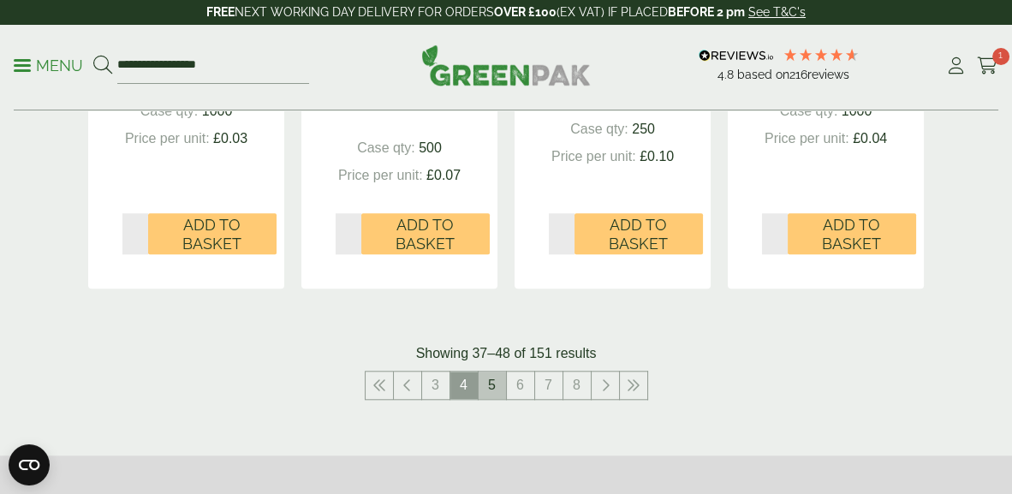
click at [493, 372] on link "5" at bounding box center [492, 385] width 27 height 27
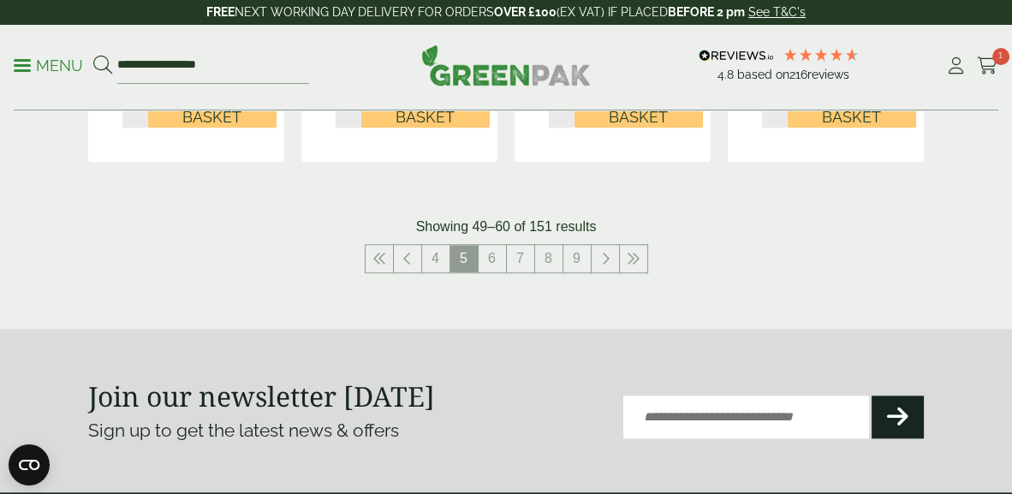
scroll to position [2275, 0]
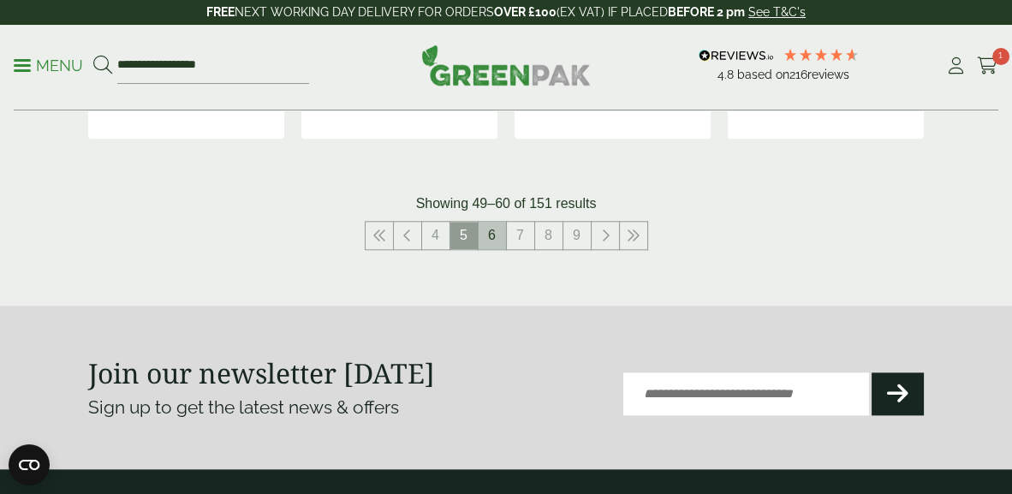
click at [493, 249] on link "6" at bounding box center [492, 235] width 27 height 27
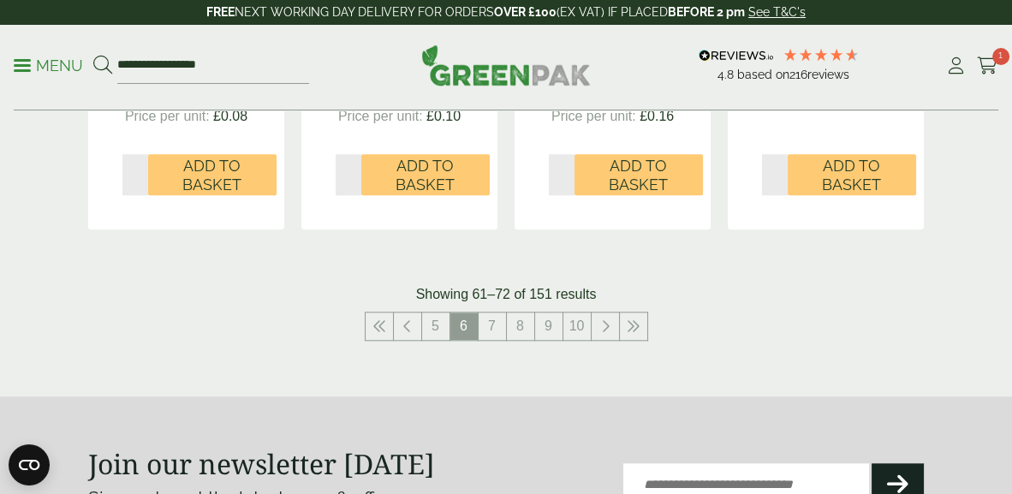
scroll to position [2342, 0]
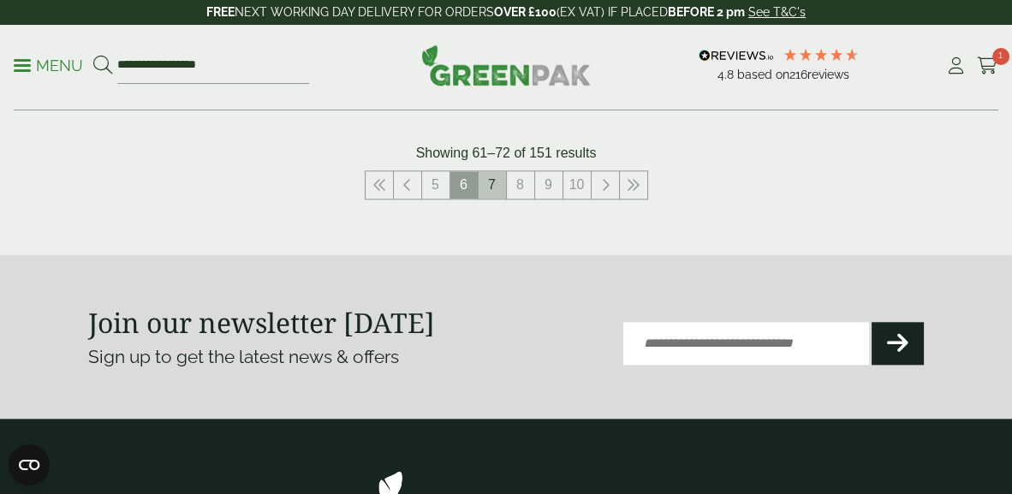
click at [491, 183] on link "7" at bounding box center [492, 184] width 27 height 27
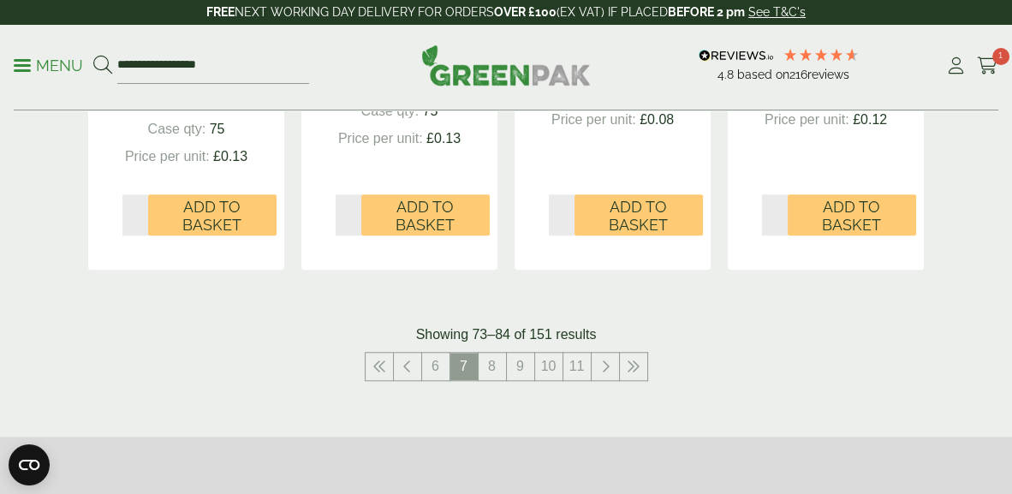
scroll to position [2208, 0]
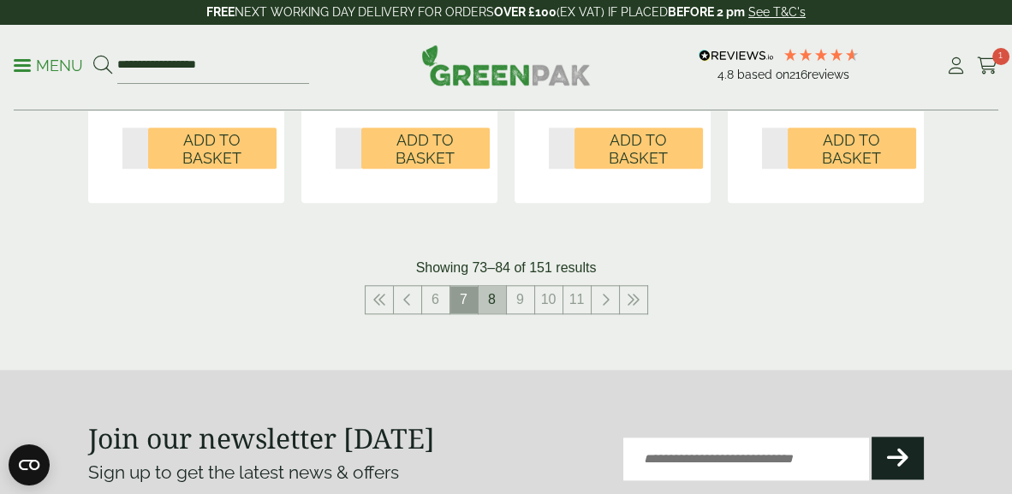
click at [497, 314] on link "8" at bounding box center [492, 299] width 27 height 27
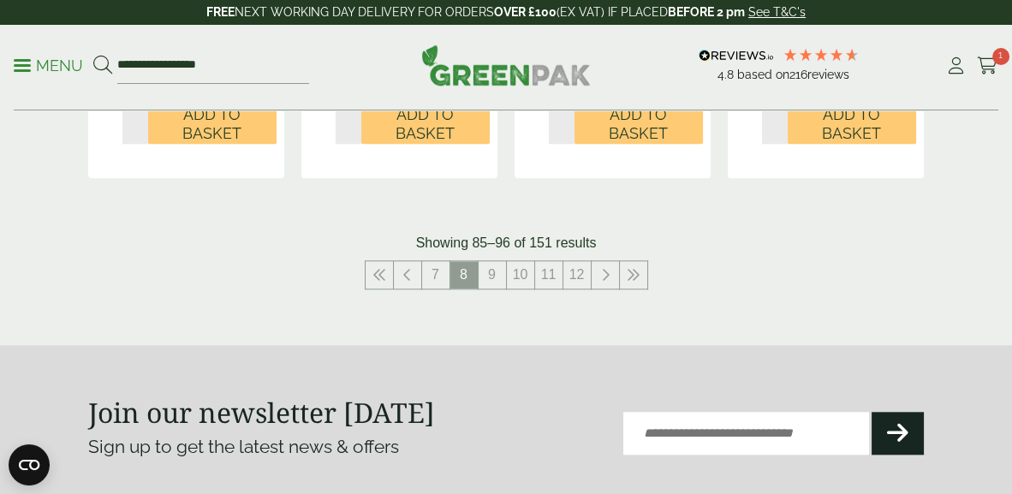
scroll to position [2275, 0]
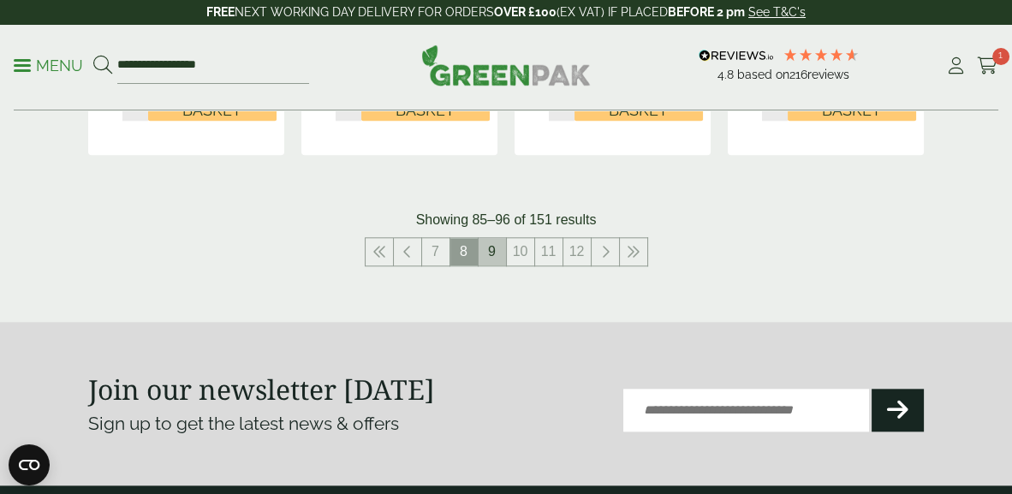
click at [492, 248] on link "9" at bounding box center [492, 251] width 27 height 27
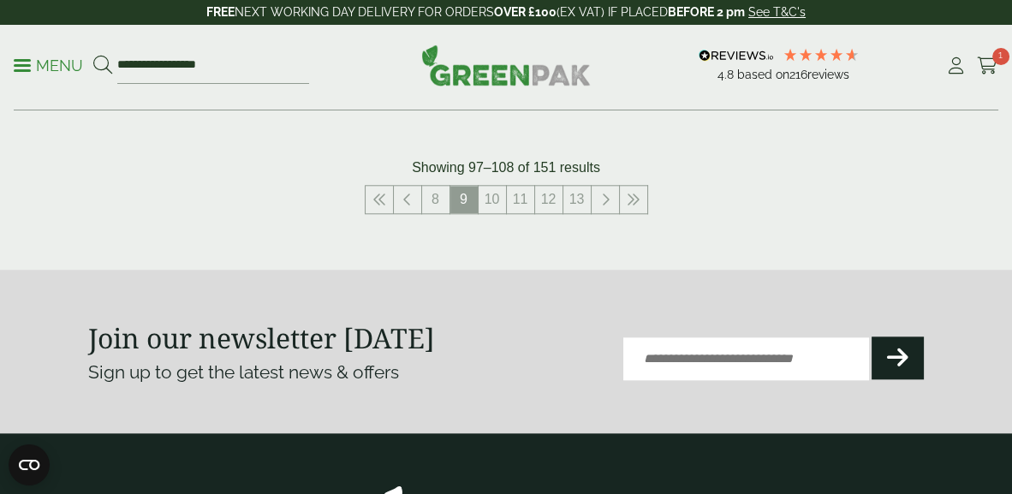
scroll to position [2275, 0]
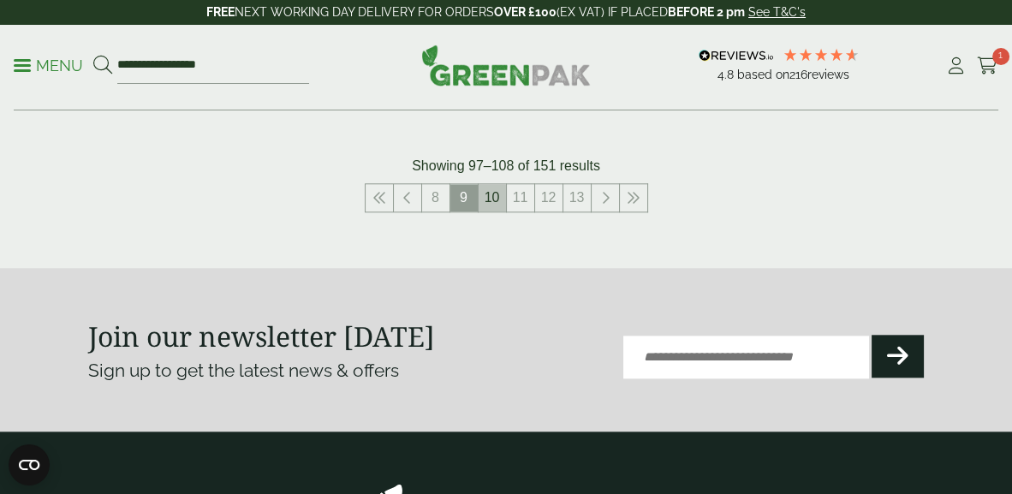
click at [493, 193] on link "10" at bounding box center [492, 197] width 27 height 27
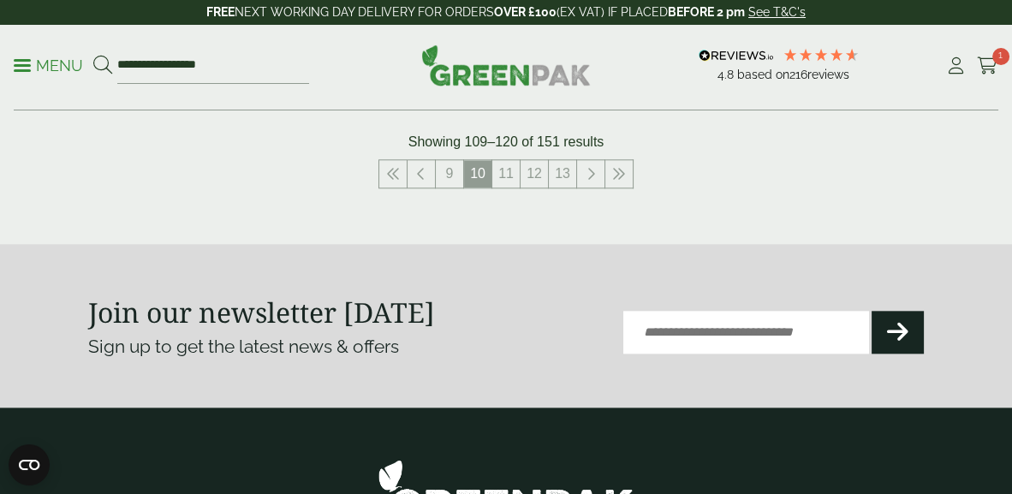
scroll to position [2342, 0]
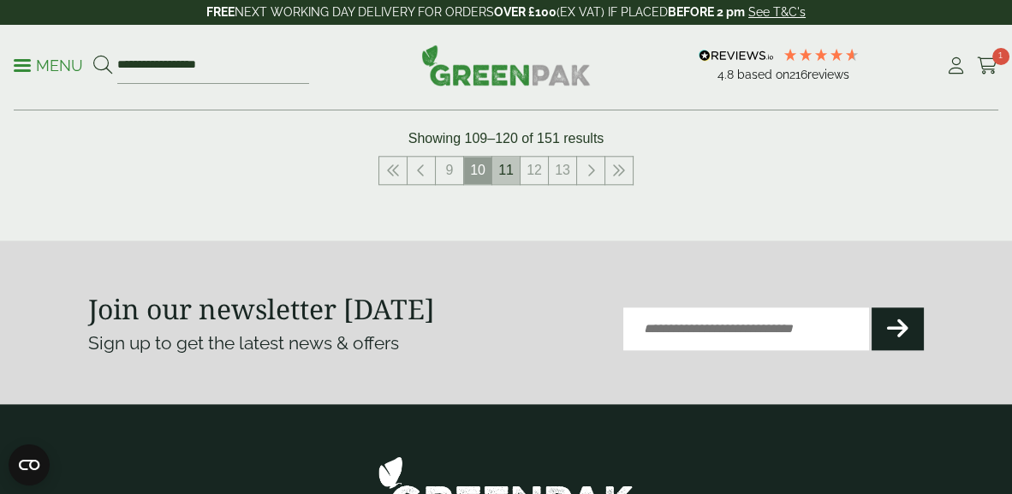
click at [506, 162] on link "11" at bounding box center [506, 170] width 27 height 27
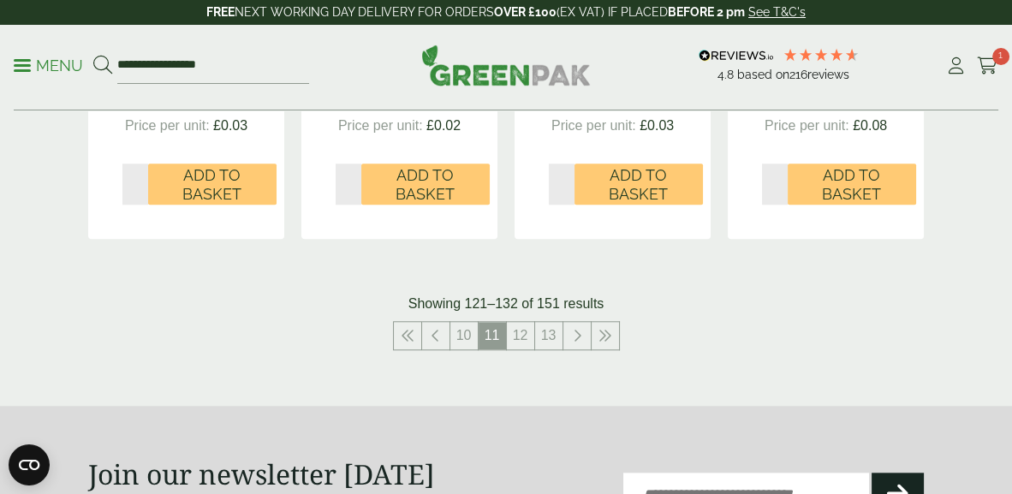
scroll to position [2208, 0]
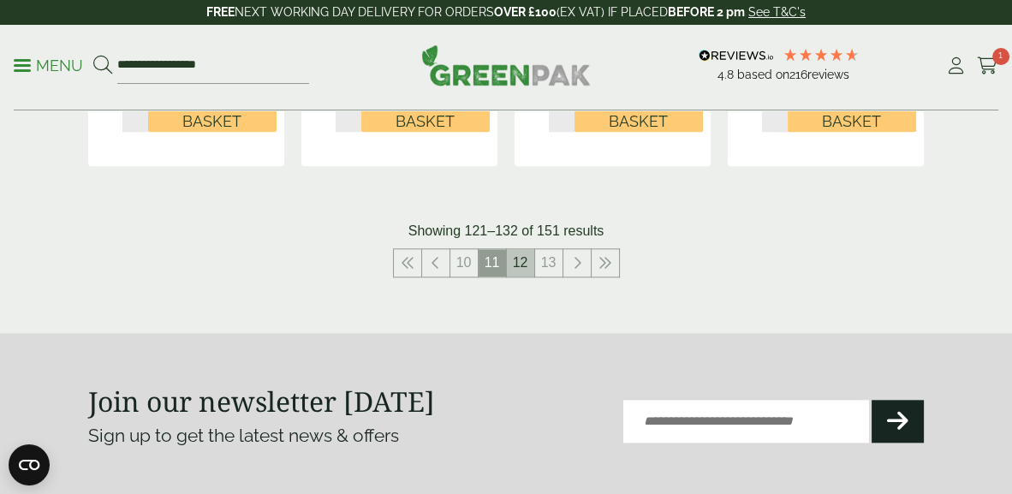
click at [520, 262] on link "12" at bounding box center [520, 262] width 27 height 27
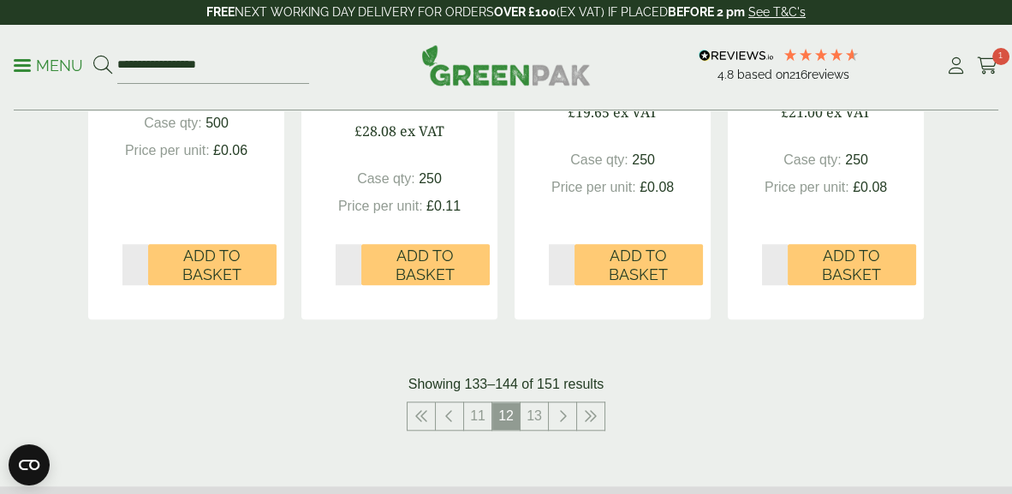
scroll to position [2275, 0]
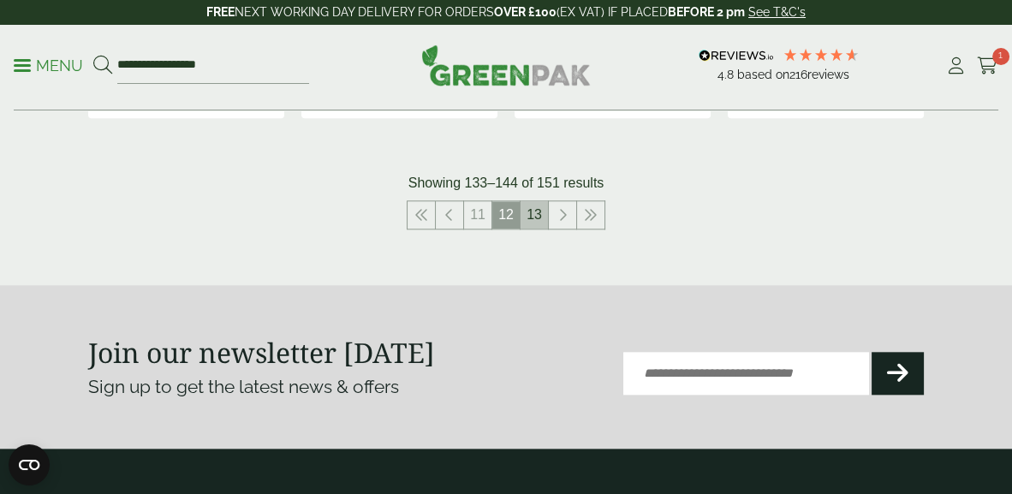
click at [529, 212] on link "13" at bounding box center [534, 214] width 27 height 27
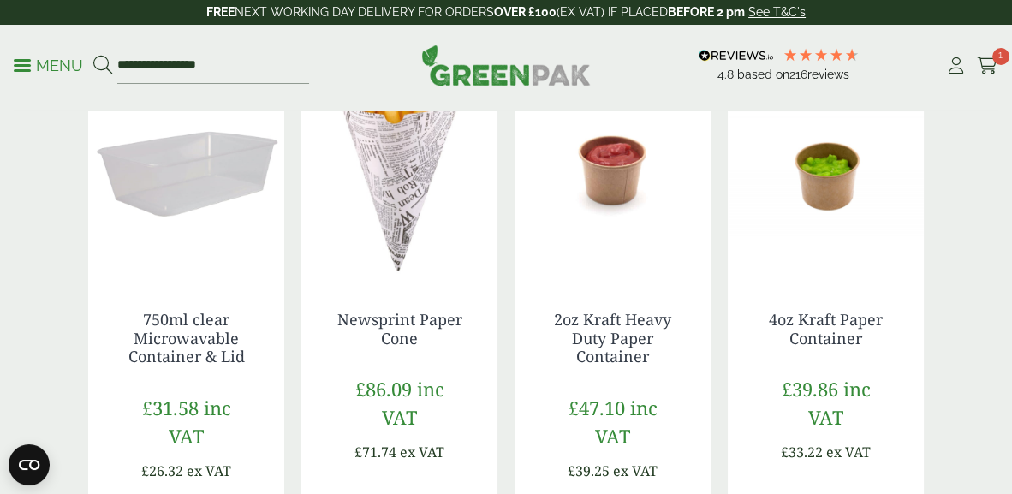
scroll to position [506, 0]
click at [818, 320] on link "4oz Kraft Paper Container" at bounding box center [826, 327] width 114 height 39
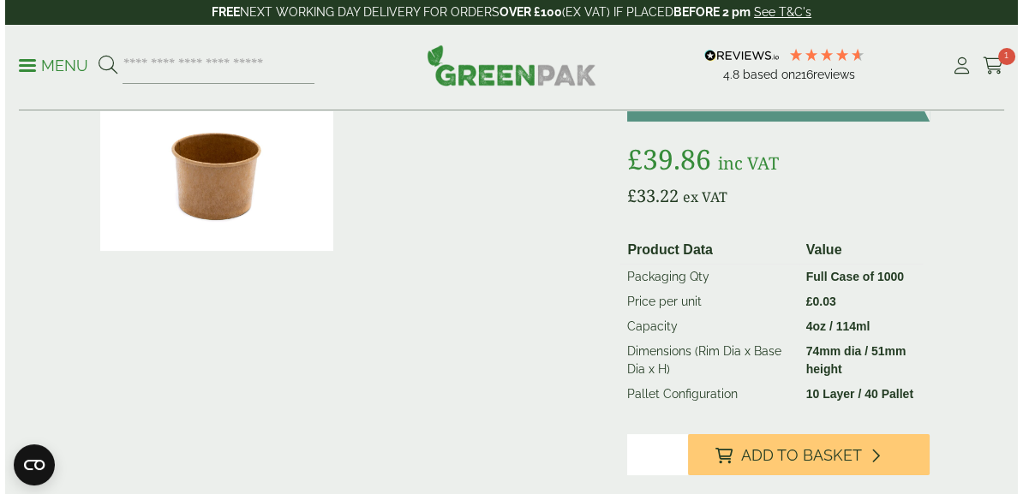
scroll to position [267, 0]
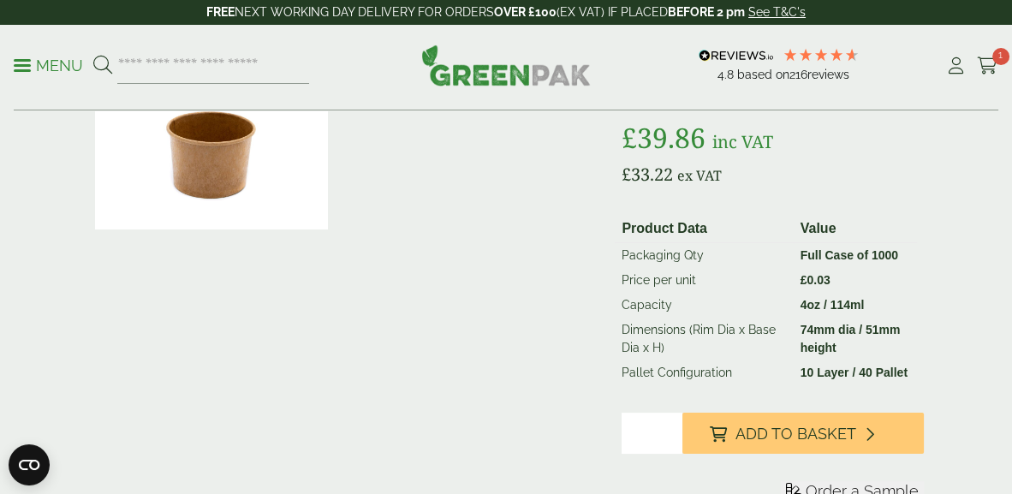
click at [695, 215] on div at bounding box center [773, 215] width 302 height 0
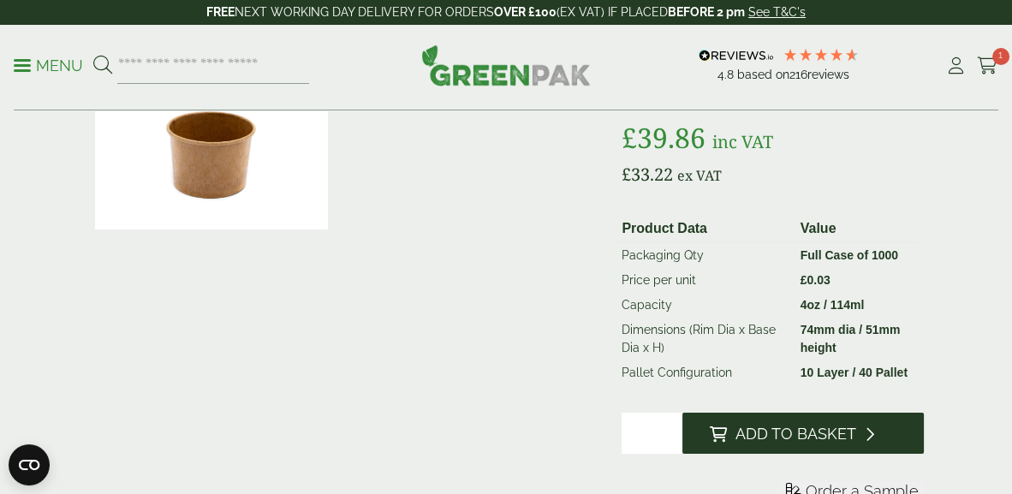
click at [762, 444] on span "Add to Basket" at bounding box center [796, 434] width 121 height 19
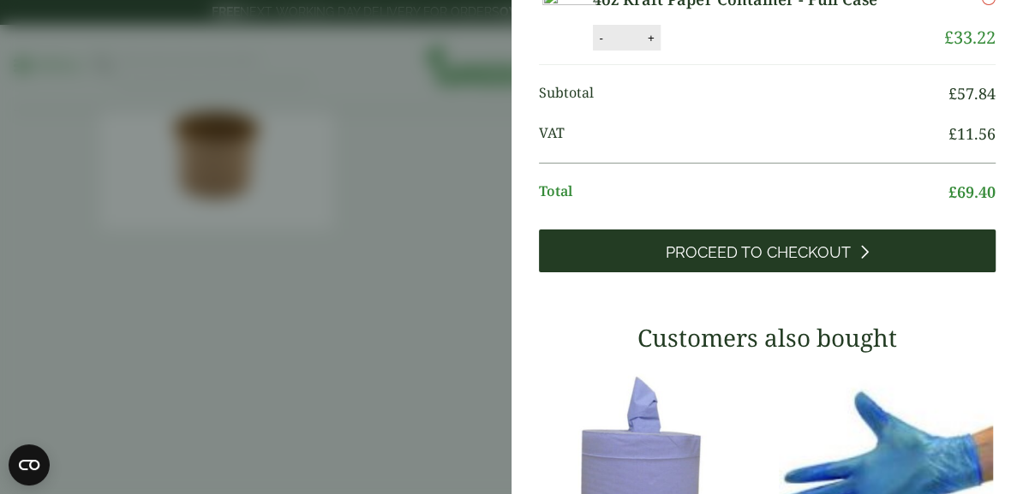
click at [739, 262] on span "Proceed to Checkout" at bounding box center [758, 252] width 185 height 19
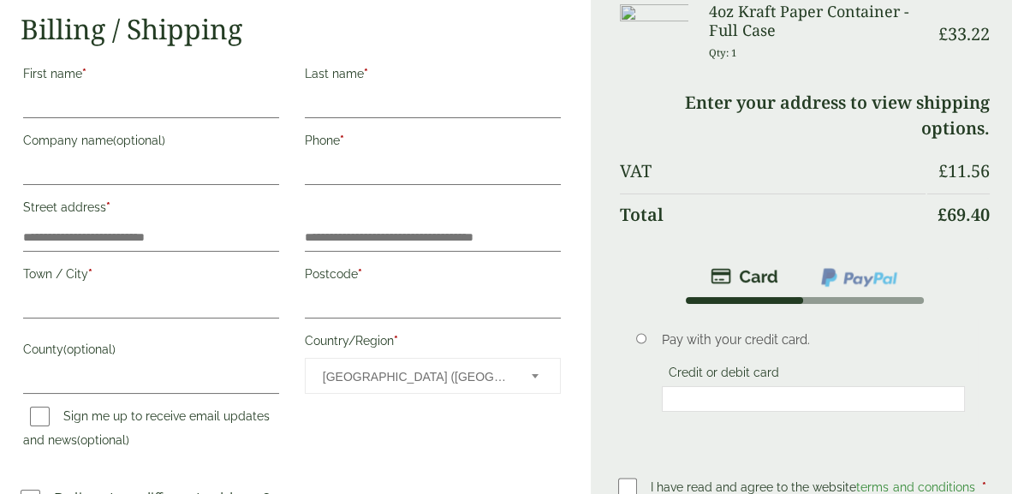
scroll to position [267, 0]
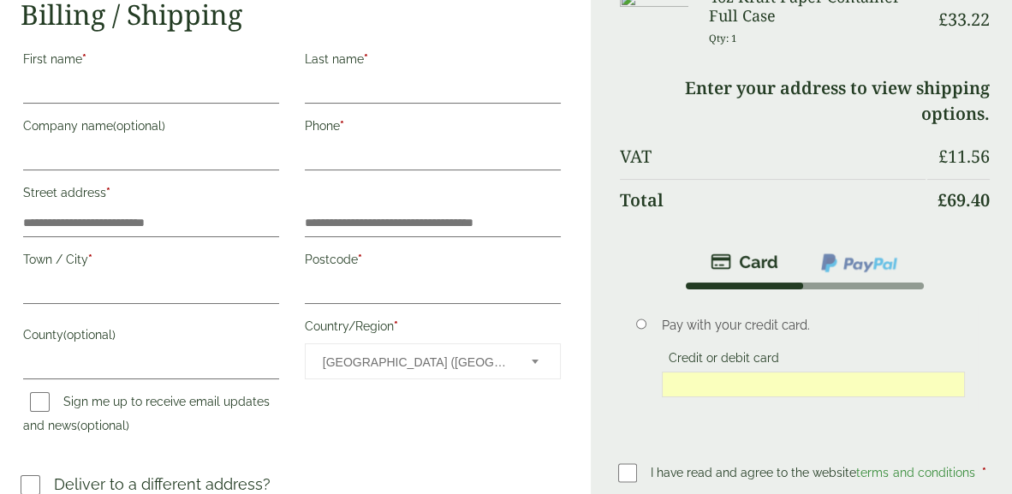
click at [624, 302] on li "Pay with your credit card. Credit or debit card Save payment information to my …" at bounding box center [805, 365] width 374 height 151
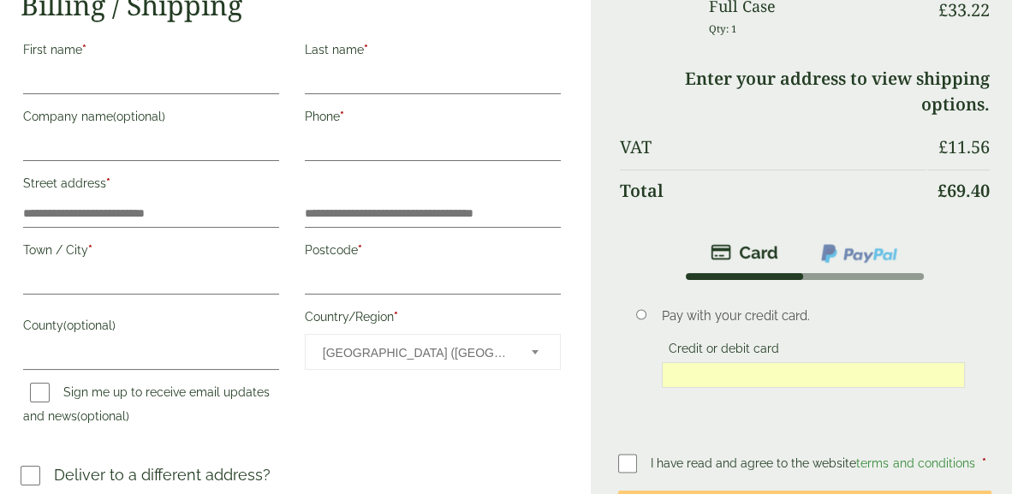
scroll to position [200, 0]
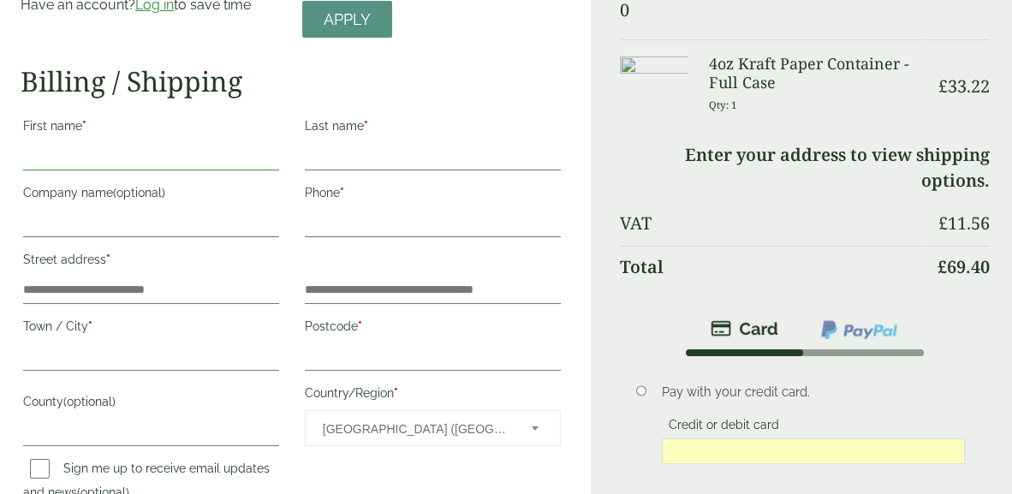
click at [37, 160] on input "First name *" at bounding box center [151, 156] width 256 height 27
type input "**********"
type input "********"
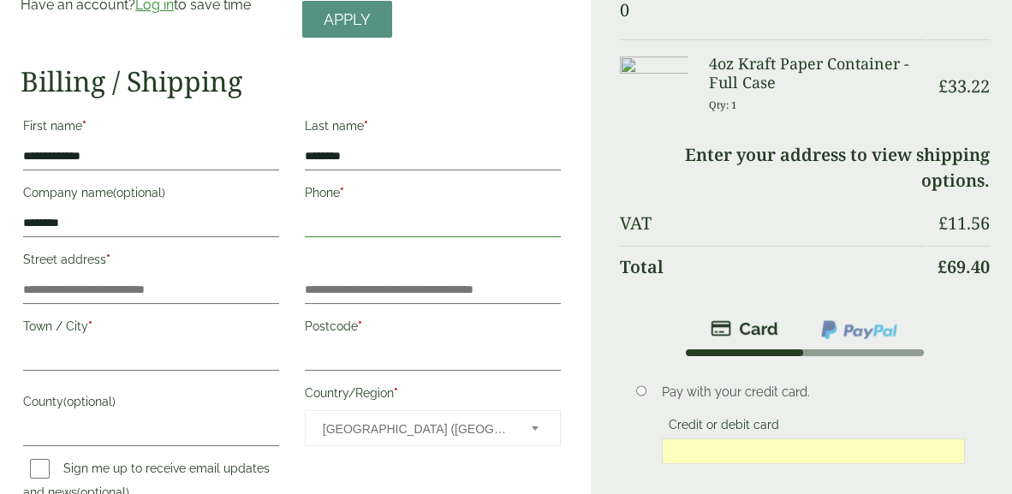
type input "**********"
type input "*********"
click at [123, 156] on input "**********" at bounding box center [151, 156] width 256 height 27
type input "******"
click at [437, 90] on h2 "Billing / Shipping" at bounding box center [292, 81] width 543 height 33
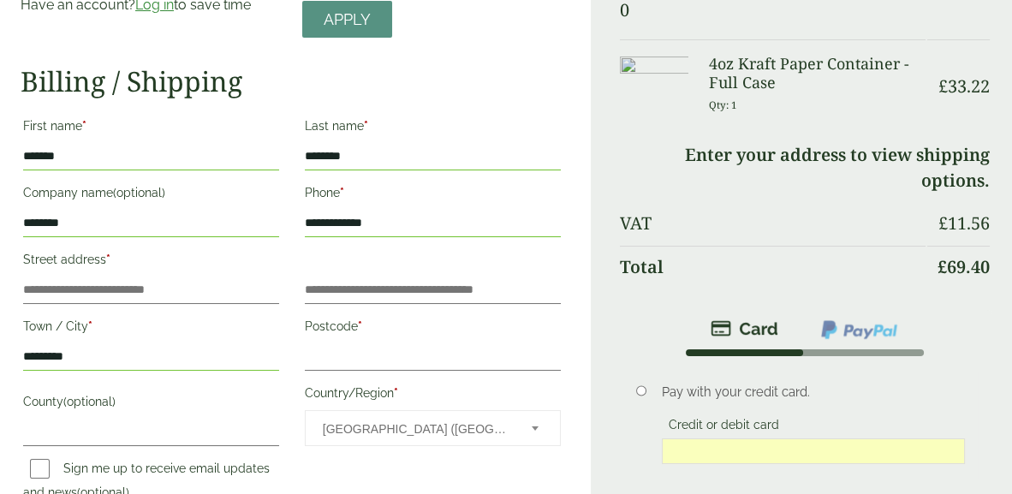
drag, startPoint x: 80, startPoint y: 224, endPoint x: 14, endPoint y: 224, distance: 66.0
click at [14, 224] on div "Company name (optional) ********" at bounding box center [151, 211] width 282 height 67
click at [21, 291] on p "Street address *" at bounding box center [151, 276] width 261 height 62
click at [29, 288] on input "Street address *" at bounding box center [151, 290] width 256 height 27
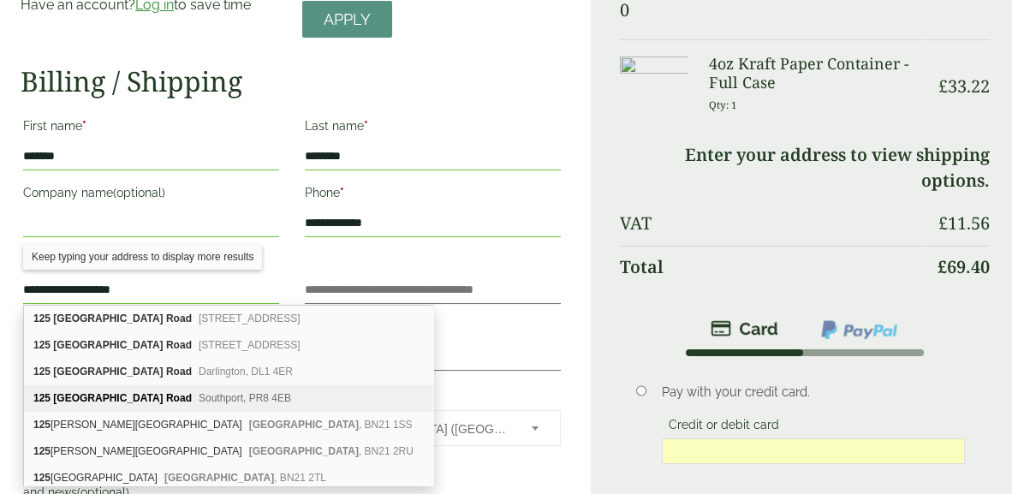
click at [166, 395] on b "Road" at bounding box center [179, 398] width 26 height 12
type input "**********"
type input "*******"
type input "**********"
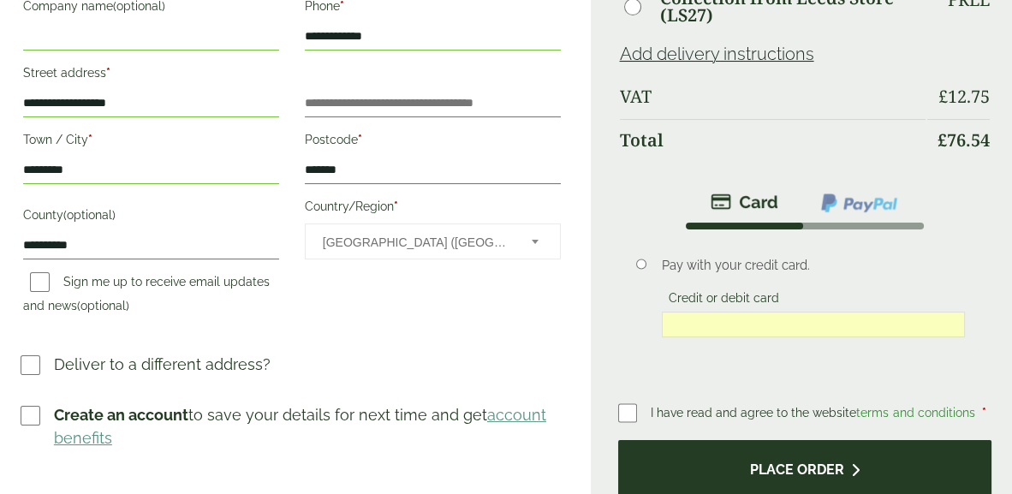
scroll to position [468, 0]
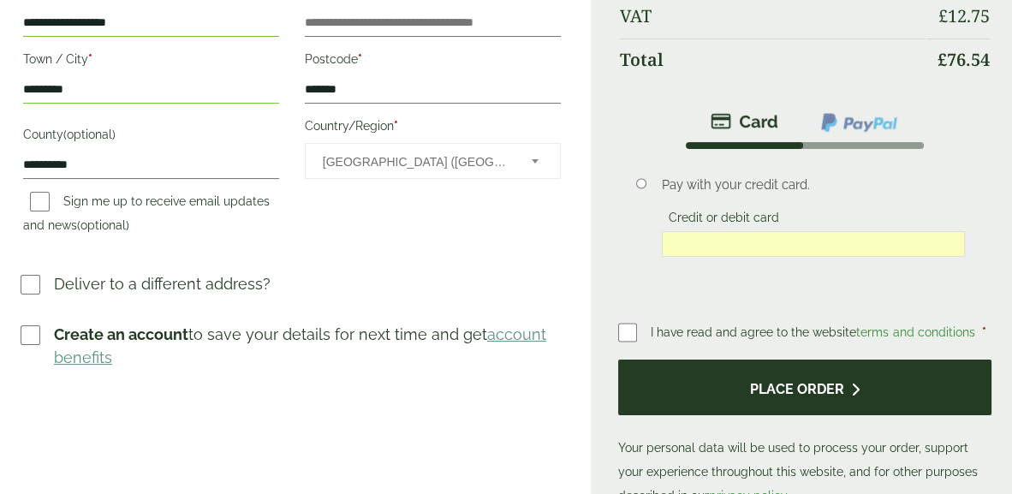
click at [780, 377] on button "Place order" at bounding box center [805, 388] width 374 height 56
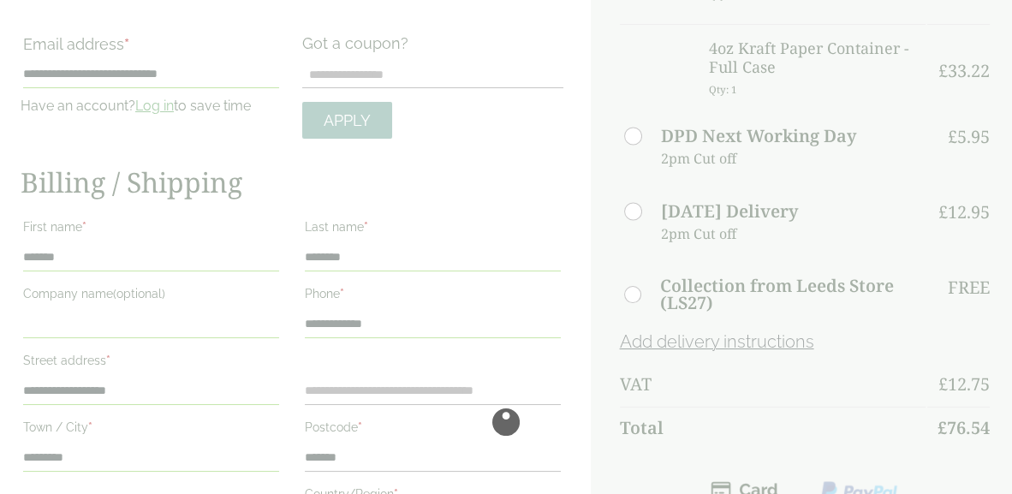
scroll to position [200, 0]
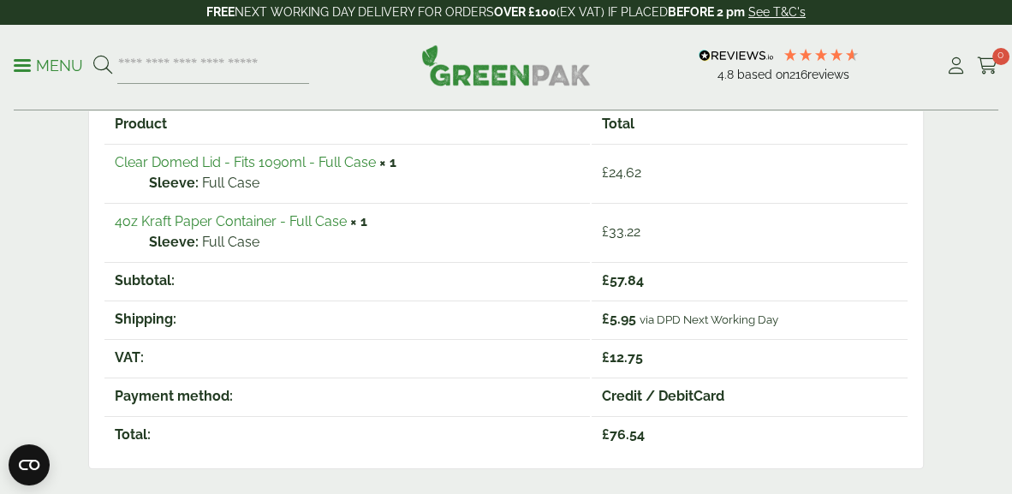
scroll to position [334, 0]
